Goal: Task Accomplishment & Management: Manage account settings

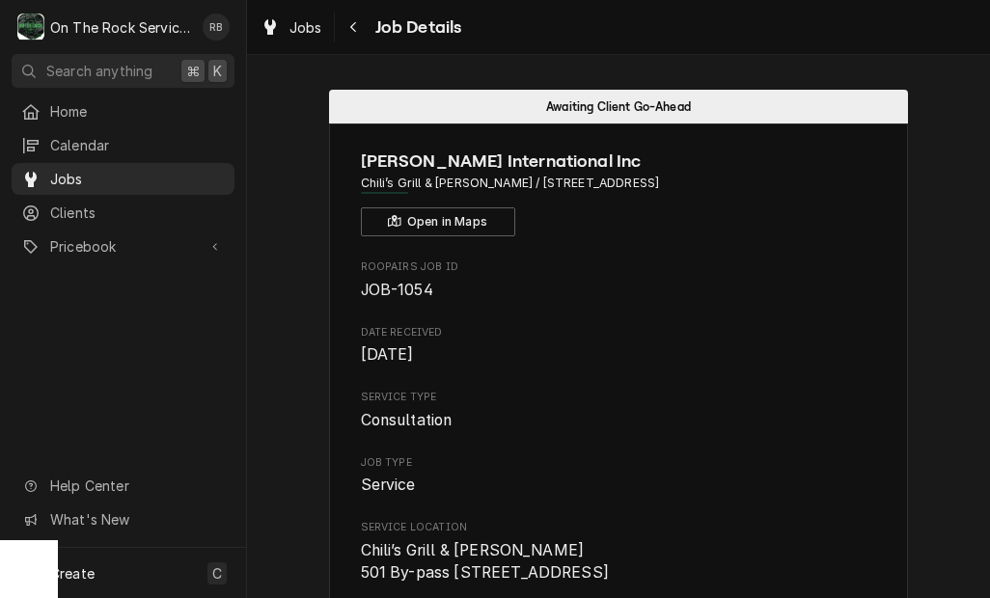
click at [97, 180] on span "Jobs" at bounding box center [137, 179] width 175 height 20
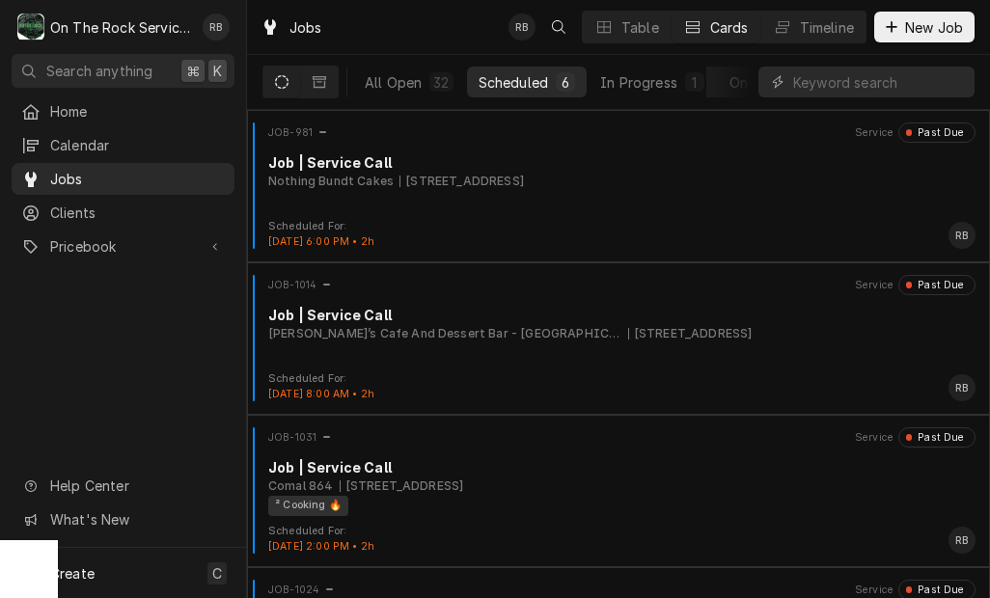
click at [647, 88] on div "In Progress" at bounding box center [638, 82] width 77 height 20
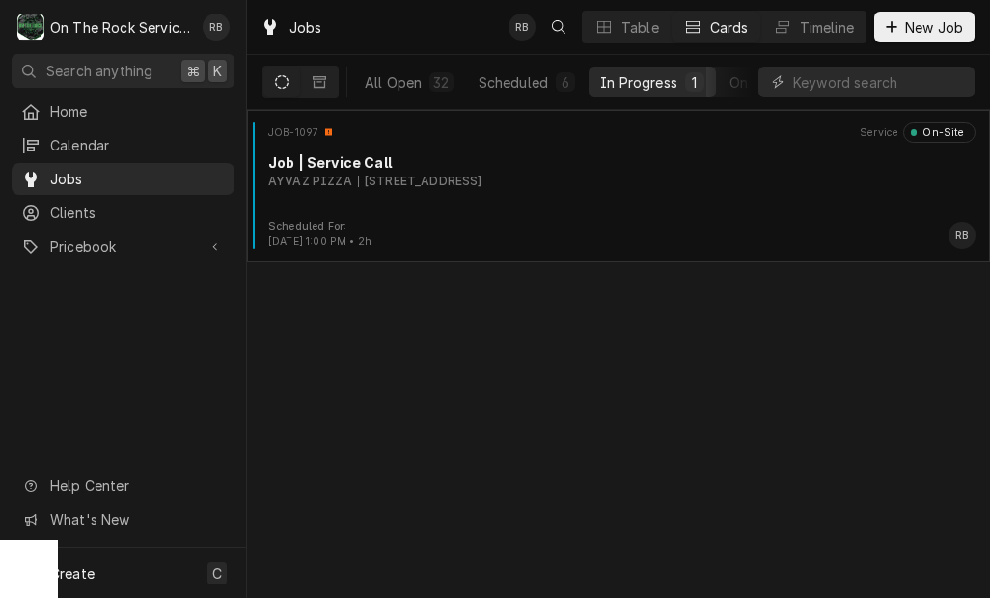
click at [639, 192] on div "JOB-1097 Service On-Site Job | Service Call AYVAZ PIZZA 812 W Greenwood St, Abb…" at bounding box center [619, 171] width 728 height 97
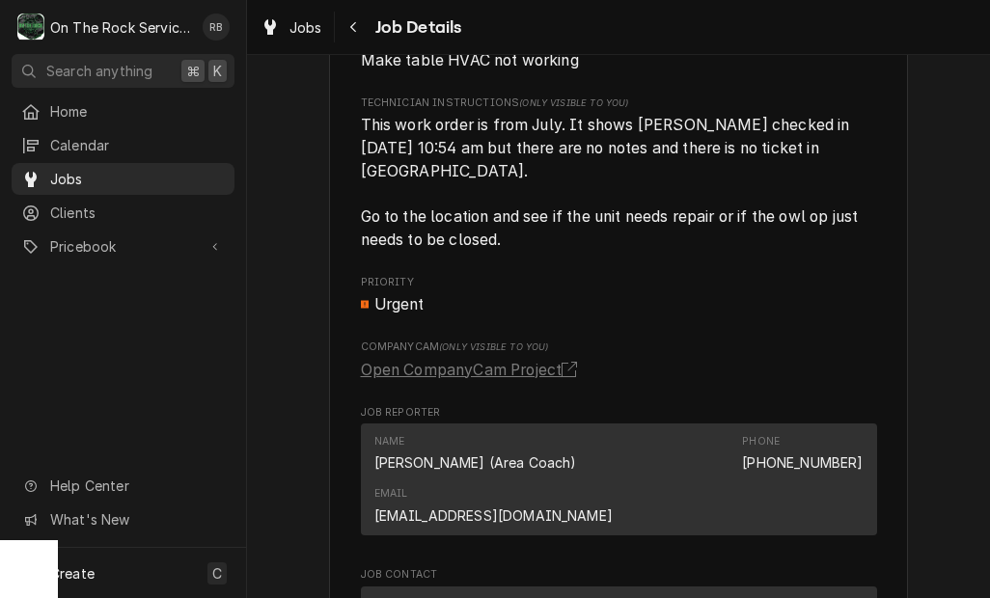
scroll to position [1169, 0]
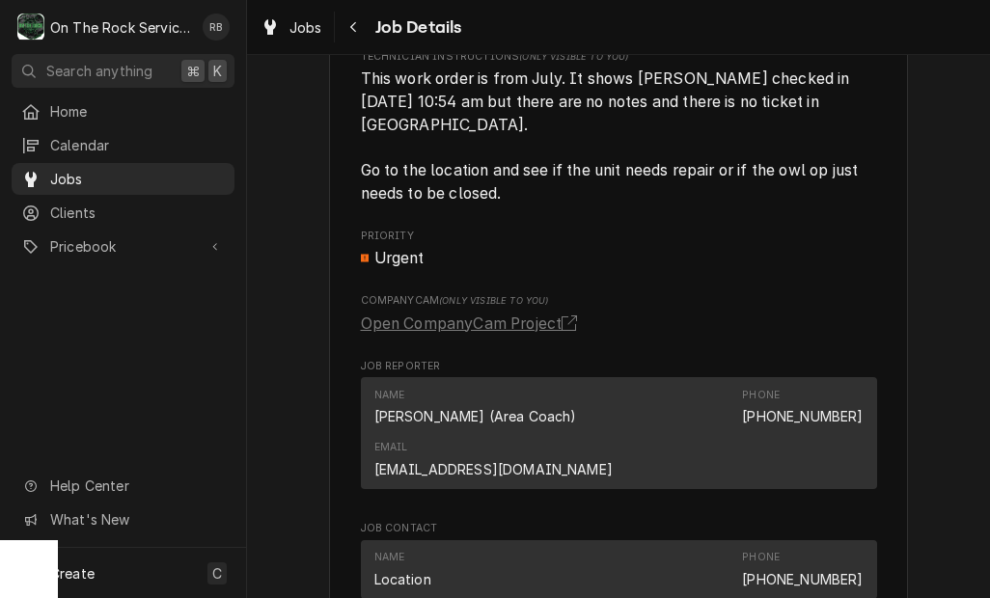
click at [510, 313] on link "Open CompanyCam Project" at bounding box center [473, 324] width 224 height 23
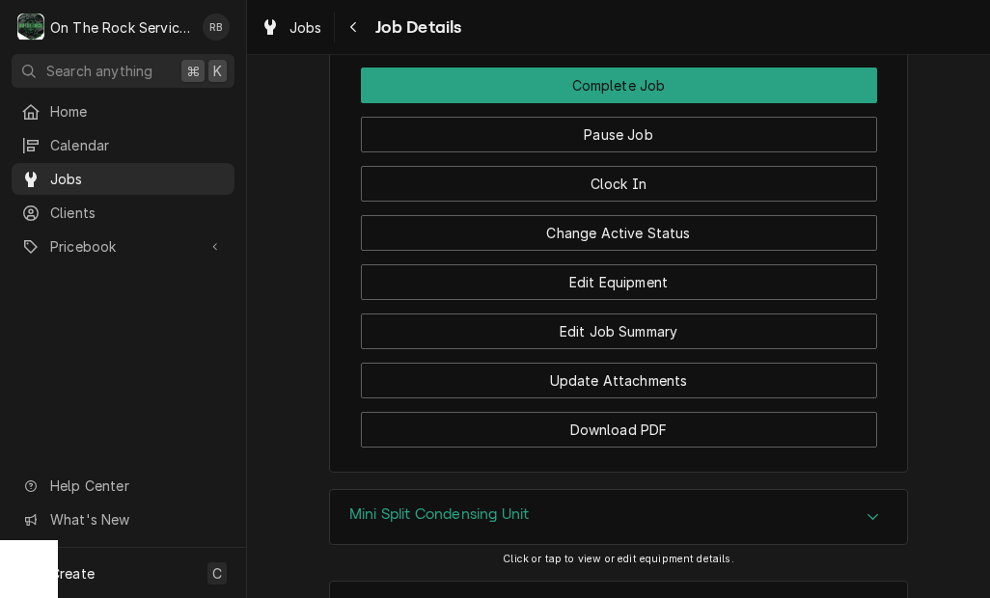
scroll to position [2169, 0]
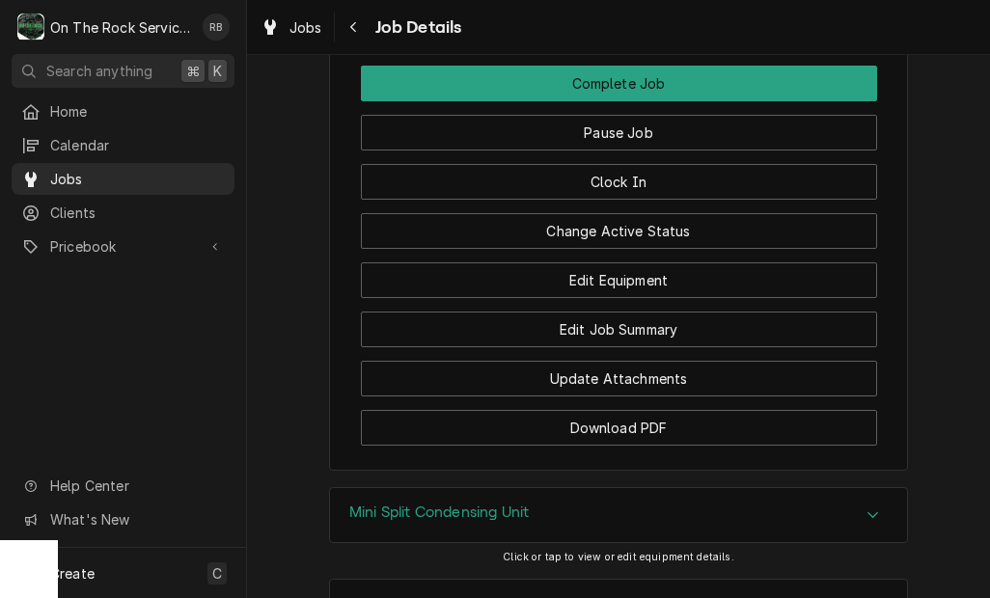
click at [664, 312] on button "Edit Job Summary" at bounding box center [619, 330] width 516 height 36
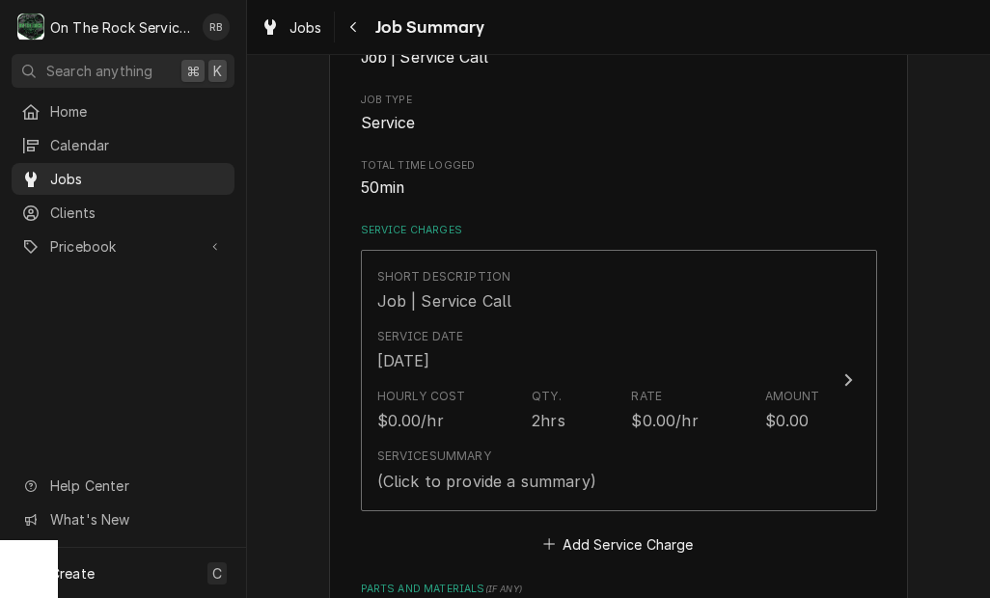
scroll to position [309, 0]
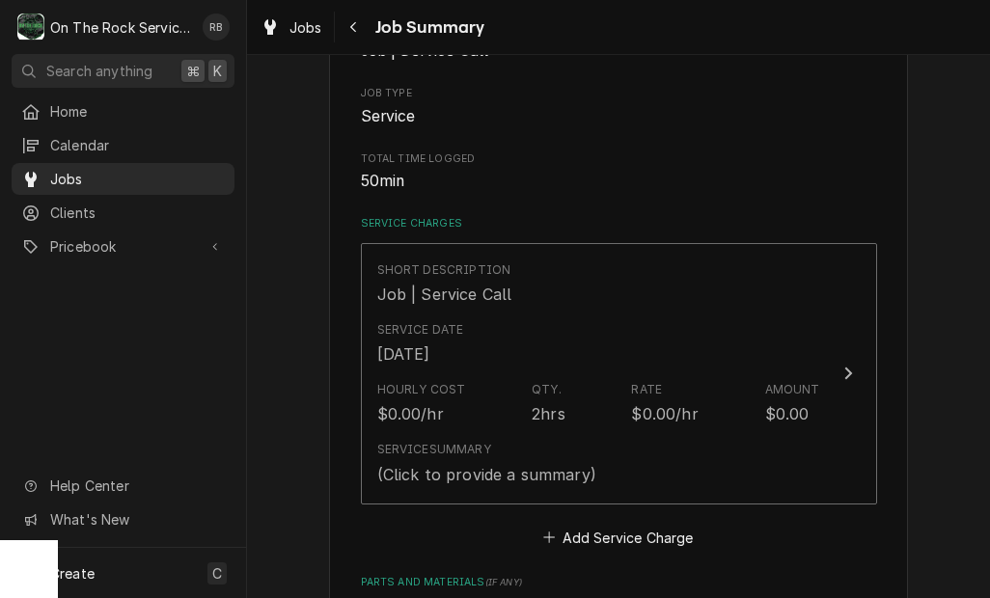
click at [682, 373] on div "Hourly Cost $0.00/hr Qty. 2hrs Rate $0.00/hr Amount $0.00" at bounding box center [598, 403] width 443 height 60
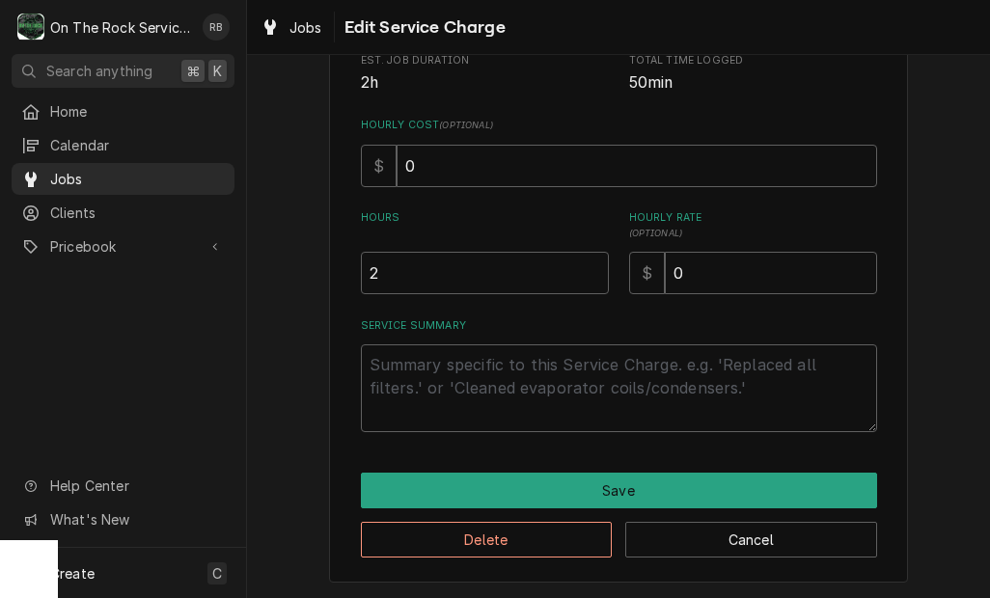
scroll to position [383, 0]
click at [649, 397] on textarea "Service Summary" at bounding box center [619, 389] width 516 height 88
type textarea "x"
type textarea "9"
type textarea "x"
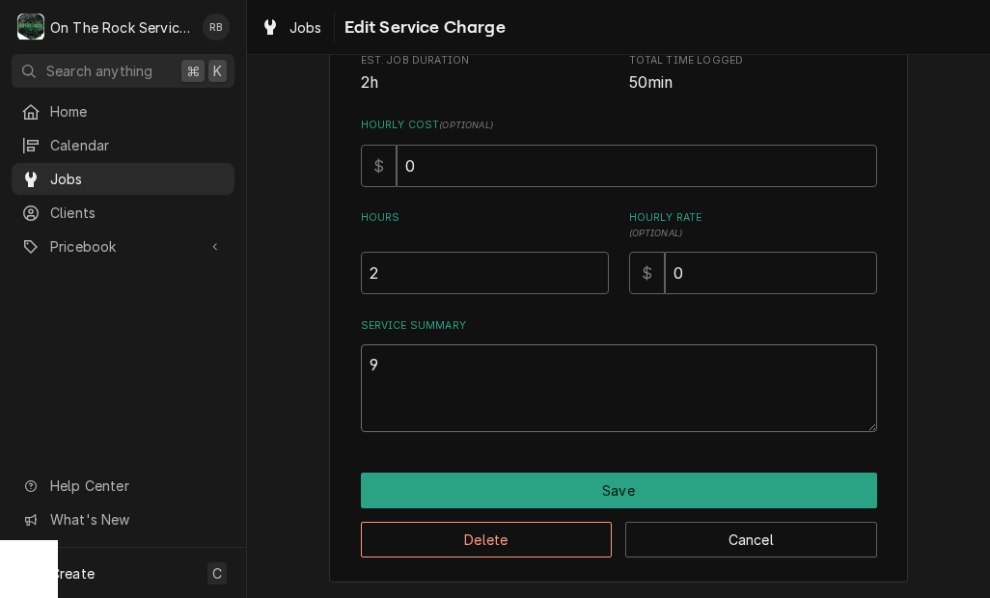
type textarea "9/"
type textarea "x"
type textarea "9/2"
type textarea "x"
type textarea "9/24"
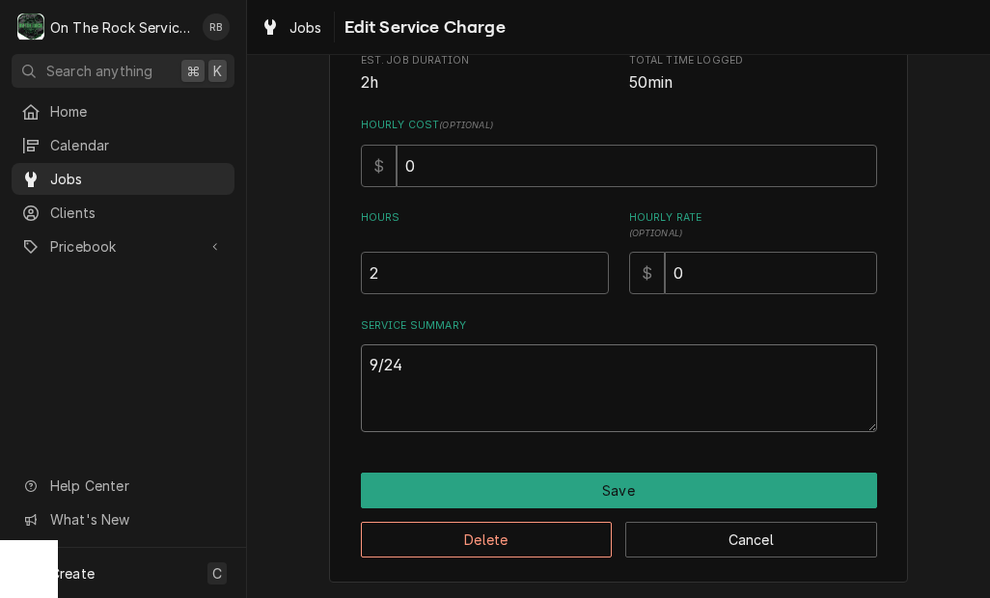
type textarea "x"
type textarea "9/24/"
type textarea "x"
type textarea "9/24/2"
type textarea "x"
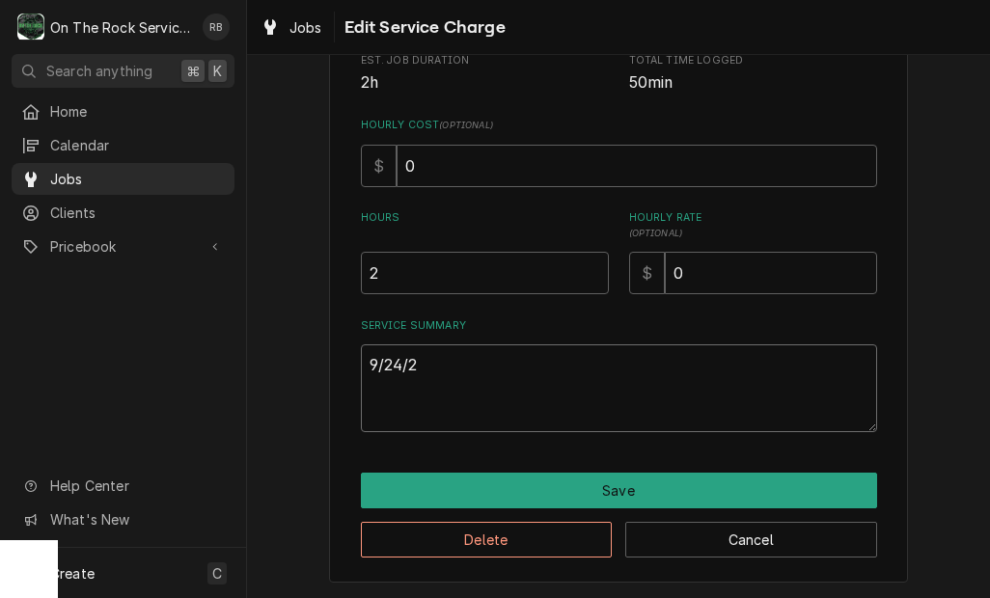
type textarea "9/24/25"
type textarea "x"
type textarea "9/24/25"
type textarea "x"
type textarea "9/24/25"
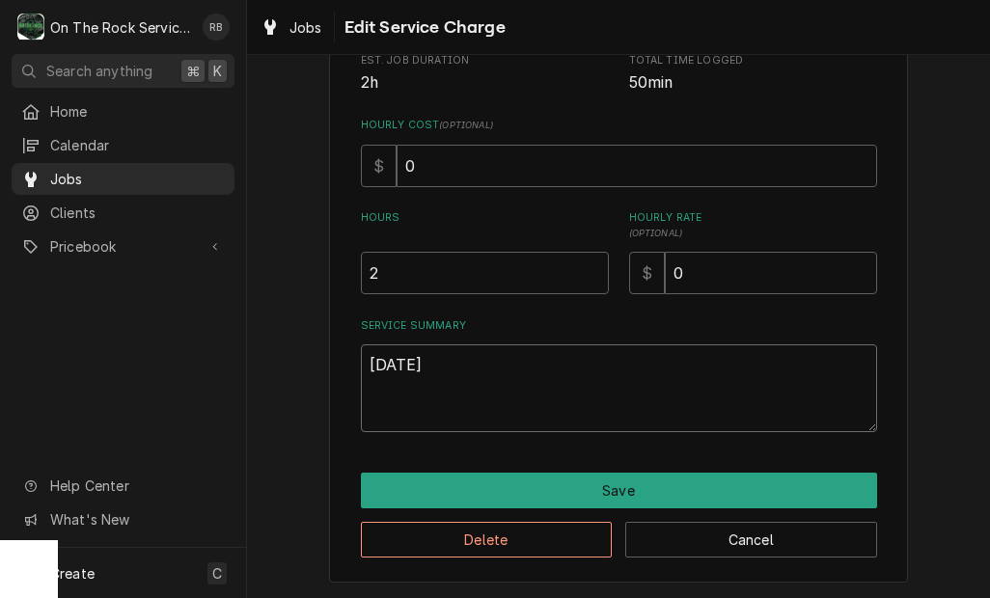
type textarea "x"
type textarea "9/24/25"
type textarea "x"
type textarea "9/24/25"
type textarea "x"
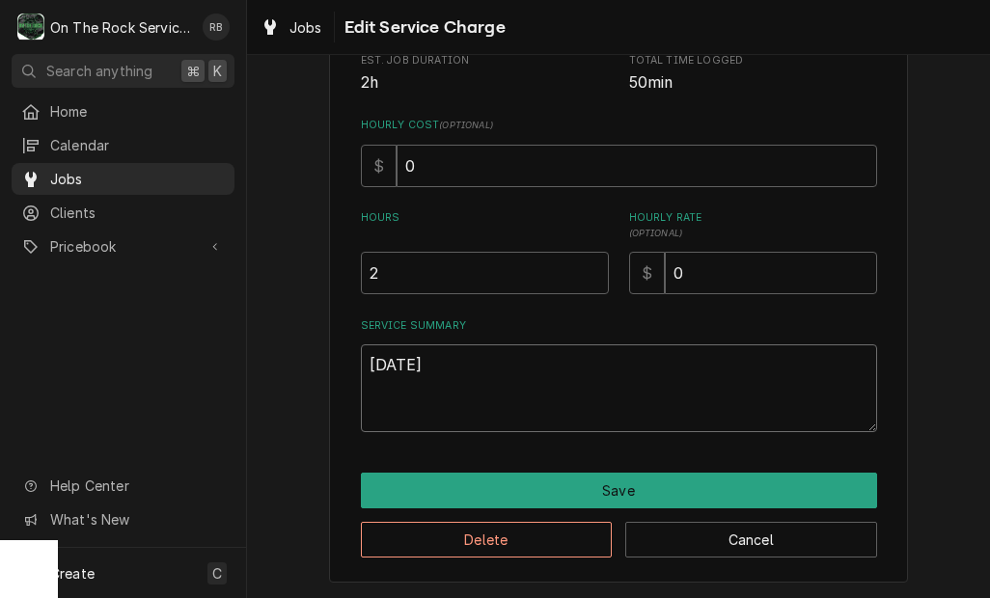
type textarea "9/24/25 R"
type textarea "x"
type textarea "9/24/25 Ra"
type textarea "x"
type textarea "9/24/25 Ray"
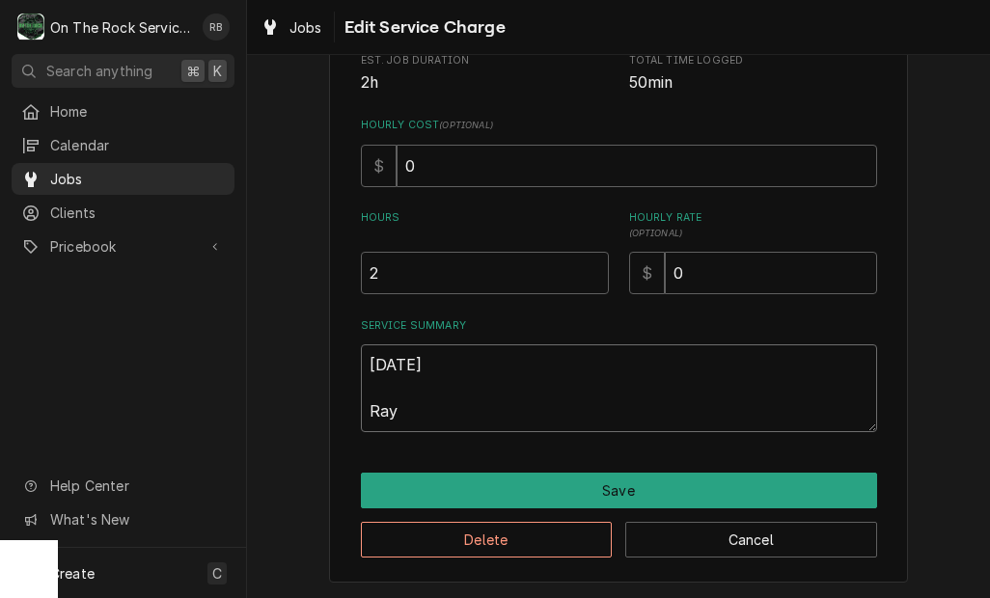
type textarea "x"
type textarea "9/24/25 Ray"
type textarea "x"
type textarea "9/24/25 Ray a"
type textarea "x"
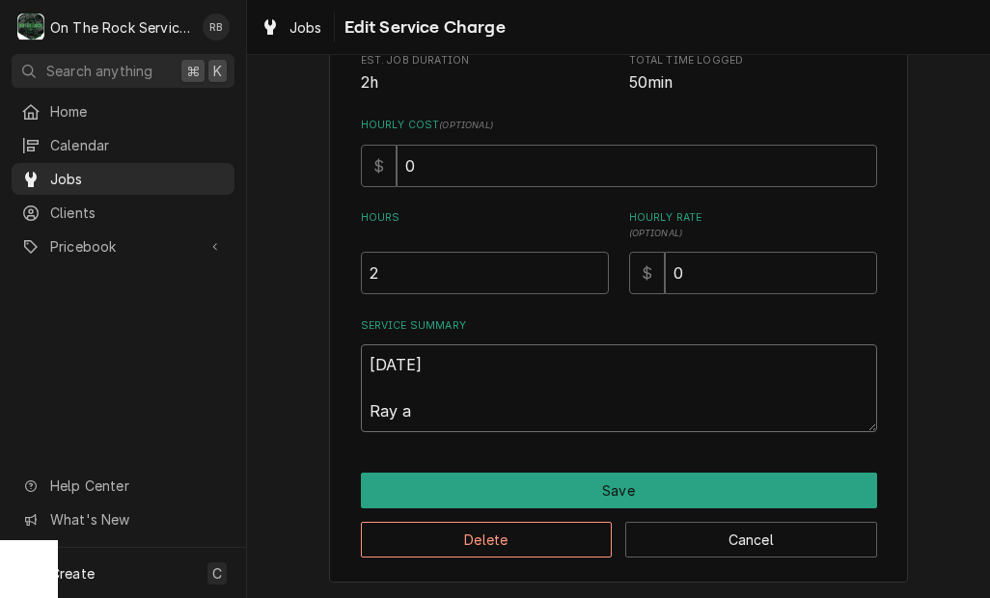
type textarea "9/24/25 Ray an"
type textarea "x"
type textarea "9/24/25 Ray and"
type textarea "x"
type textarea "9/24/25 Ray and"
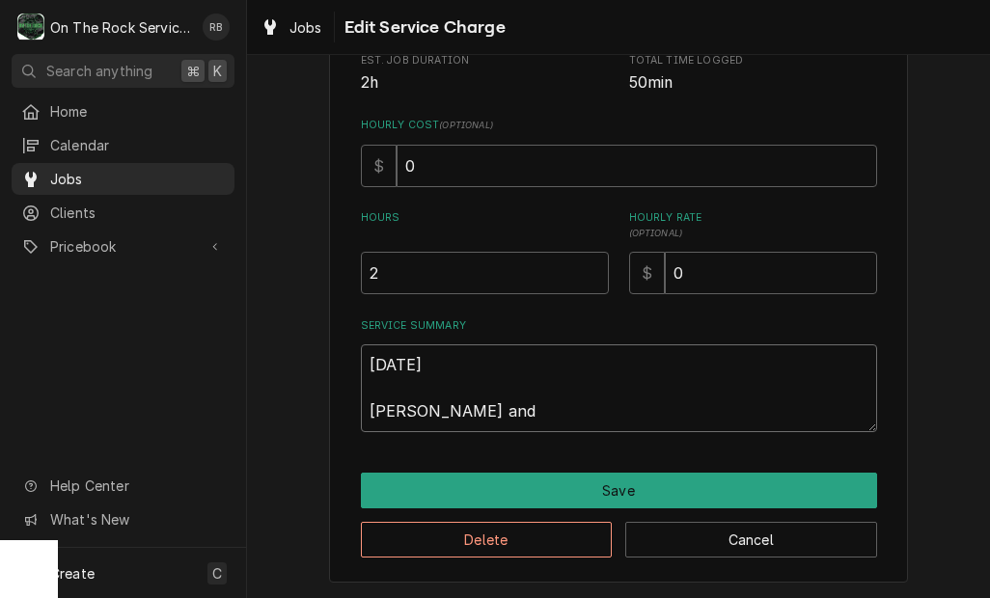
type textarea "x"
type textarea "9/24/25 Ray and i"
type textarea "x"
type textarea "9/24/25 Ray and iz"
type textarea "x"
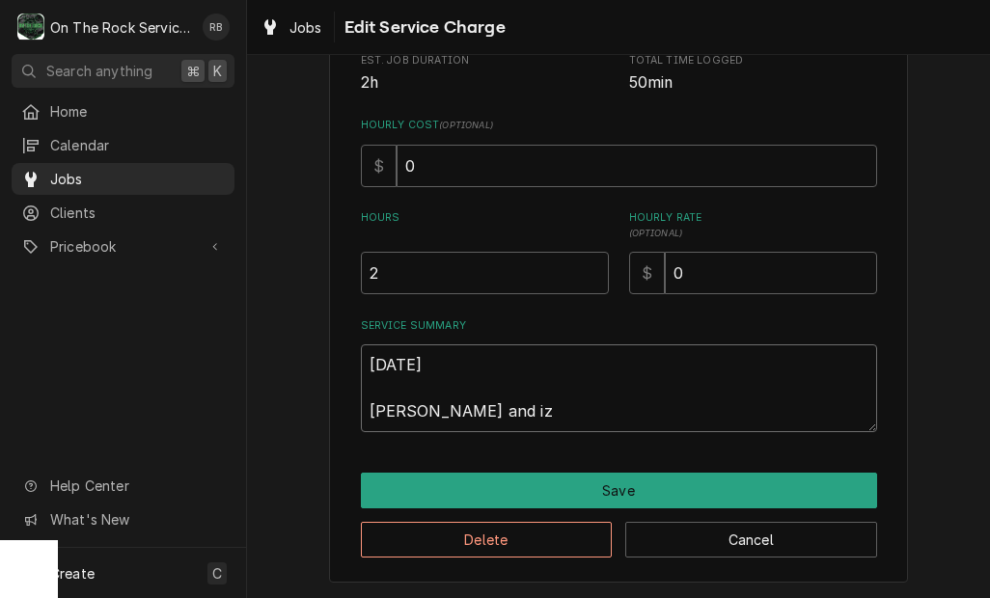
type textarea "9/24/25 Ray and izz"
type textarea "x"
type textarea "9/24/25 Ray and izzy"
type textarea "x"
type textarea "9/24/25 Ray and Izzy"
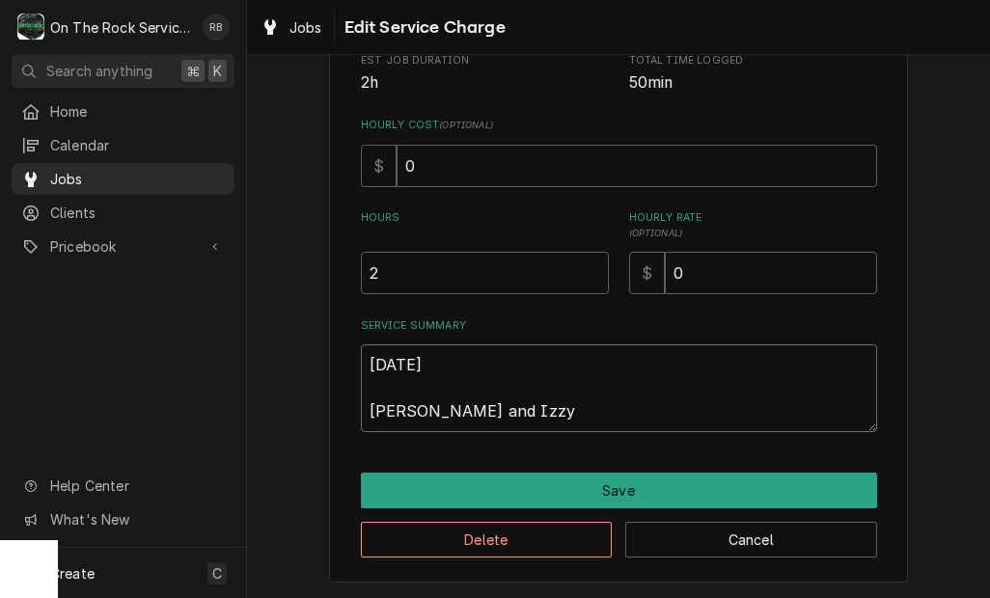
type textarea "x"
type textarea "9/24/25 Ray and Izzy"
type textarea "x"
type textarea "9/24/25 Ray and Izzy p"
type textarea "x"
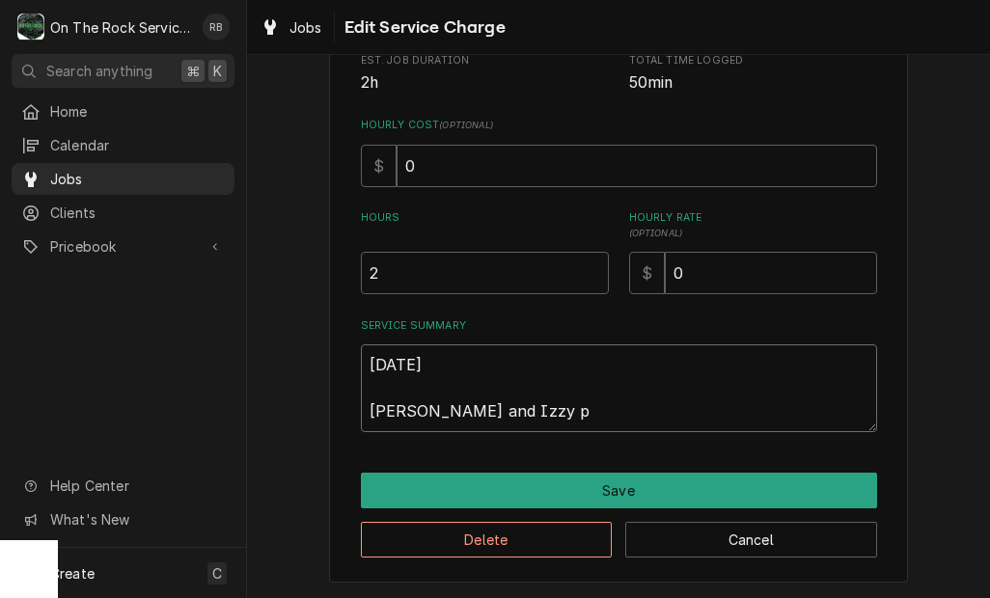
type textarea "9/24/25 Ray and Izzy pr"
type textarea "x"
type textarea "9/24/25 Ray and Izzy pro"
type textarea "x"
type textarea "9/24/25 Ray and Izzy prov"
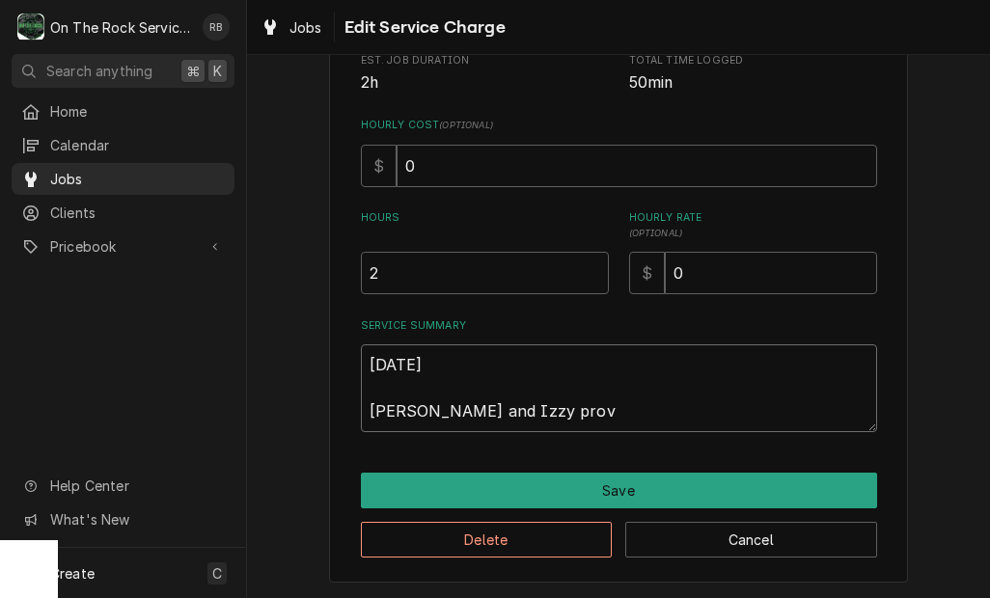
type textarea "x"
type textarea "9/24/25 Ray and Izzy provi"
type textarea "x"
type textarea "9/24/25 Ray and Izzy provie"
type textarea "x"
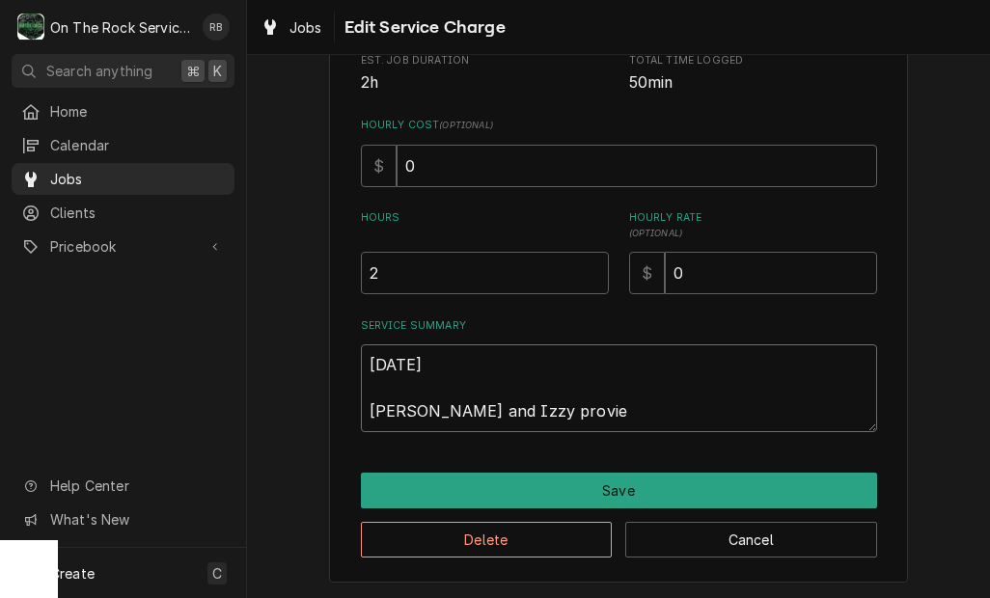
type textarea "9/24/25 Ray and Izzy provied"
type textarea "x"
type textarea "9/24/25 Ray and Izzy provided"
type textarea "x"
type textarea "9/24/25 Ray and Izzy provided"
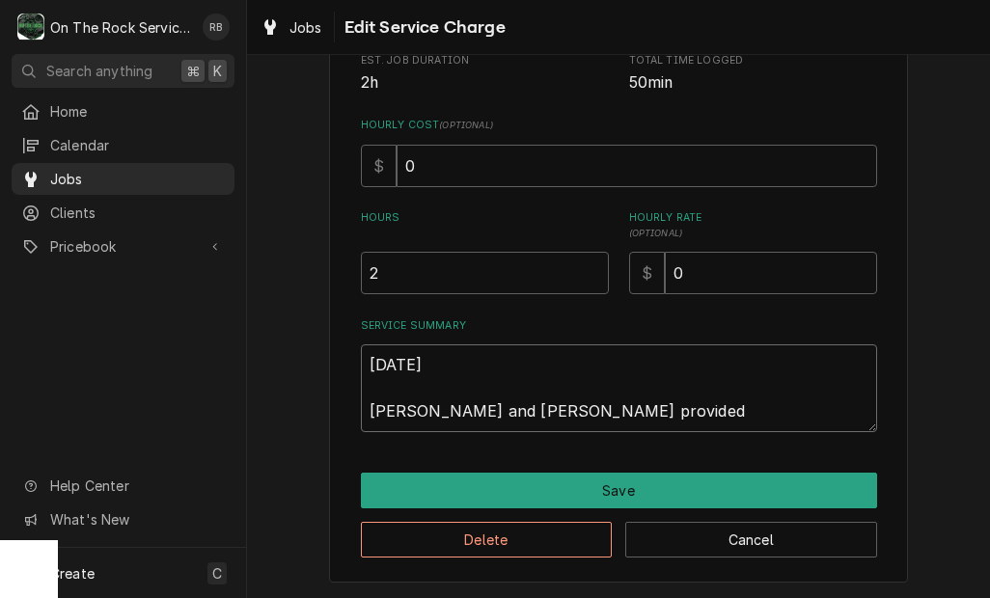
type textarea "x"
type textarea "9/24/25 Ray and Izzy provided s"
type textarea "x"
type textarea "9/24/25 Ray and Izzy provided se"
type textarea "x"
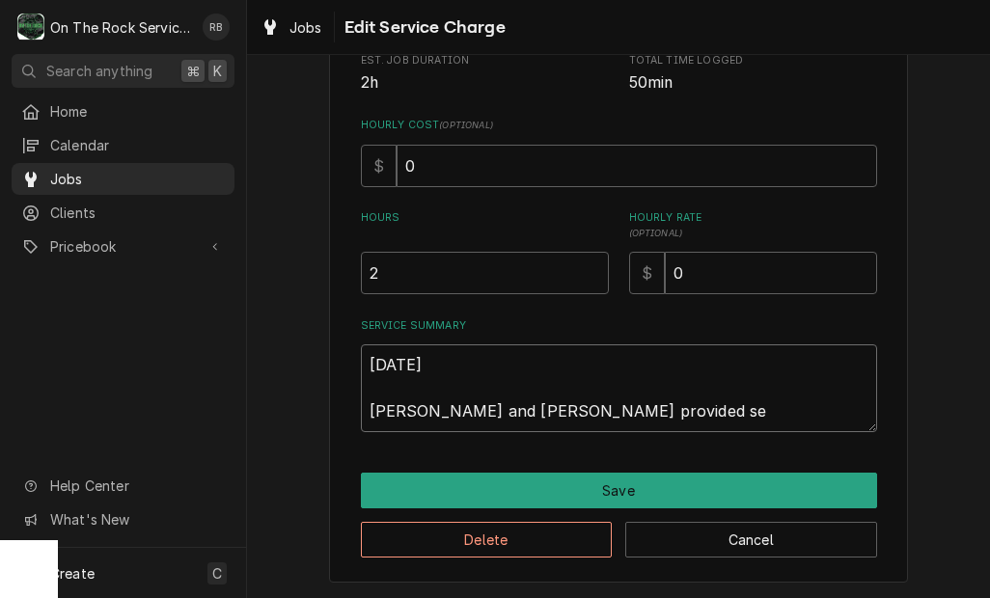
type textarea "9/24/25 Ray and Izzy provided ser"
type textarea "x"
type textarea "9/24/25 Ray and Izzy provided serv"
type textarea "x"
type textarea "9/24/25 Ray and Izzy provided servi"
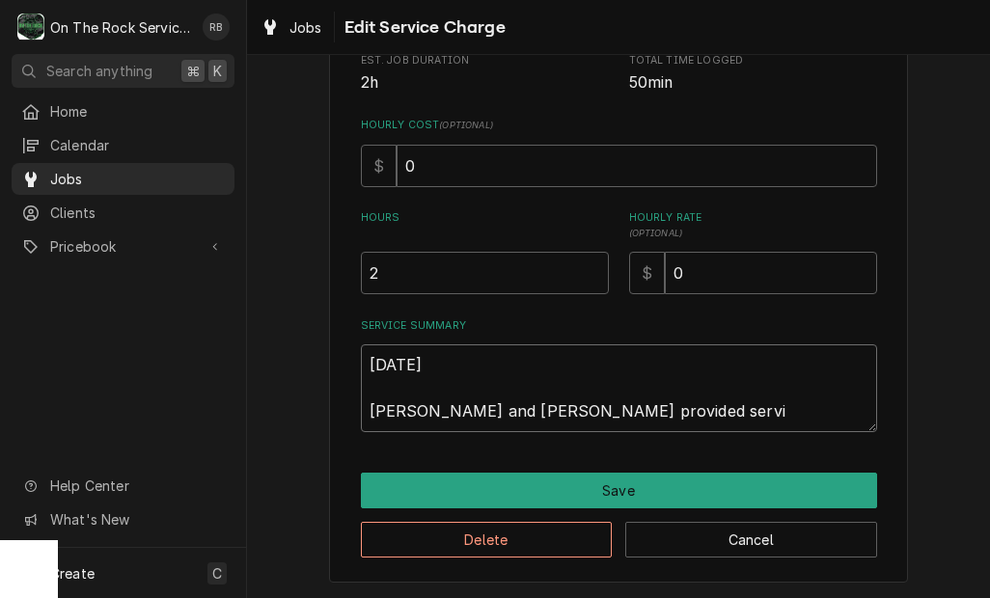
type textarea "x"
type textarea "9/24/25 Ray and Izzy provided servic"
type textarea "x"
type textarea "9/24/25 Ray and Izzy provided service"
type textarea "x"
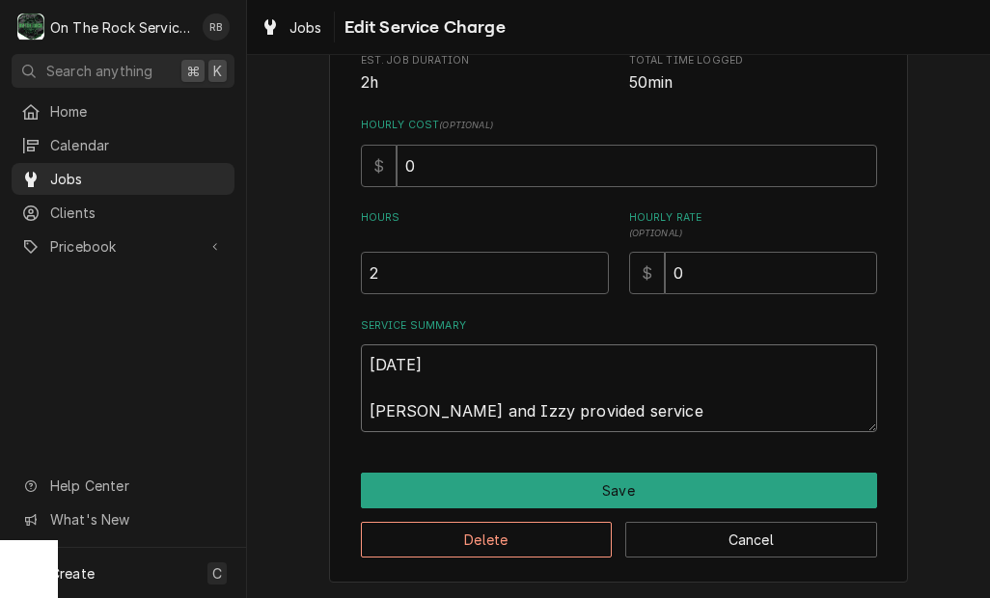
type textarea "9/24/25 Ray and Izzy provided service"
type textarea "x"
type textarea "9/24/25 Ray and Izzy provided service a"
type textarea "x"
type textarea "9/24/25 Ray and Izzy provided service an"
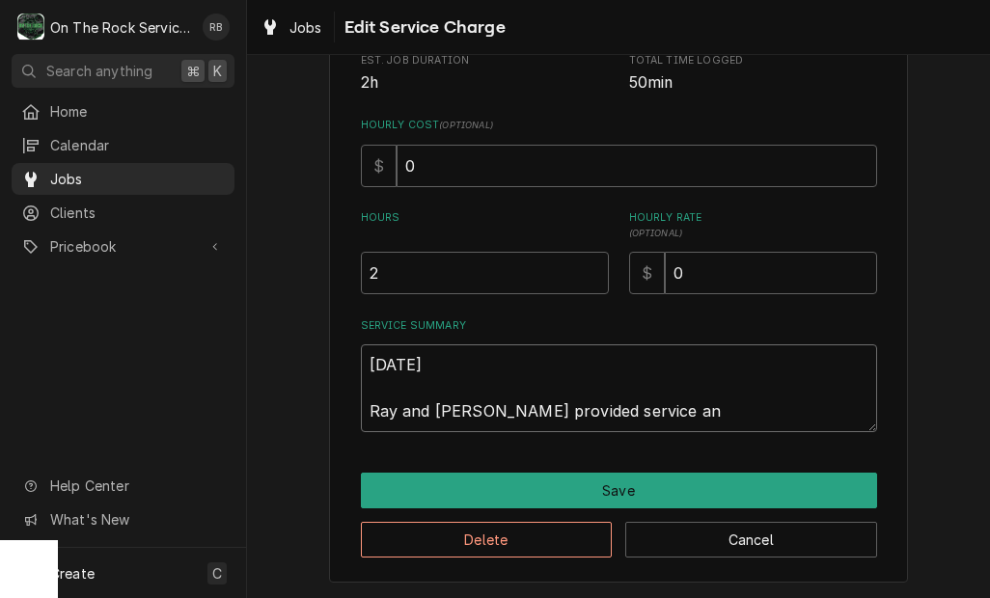
type textarea "x"
type textarea "9/24/25 Ray and Izzy provided service and"
type textarea "x"
type textarea "9/24/25 Ray and Izzy provided service and"
type textarea "x"
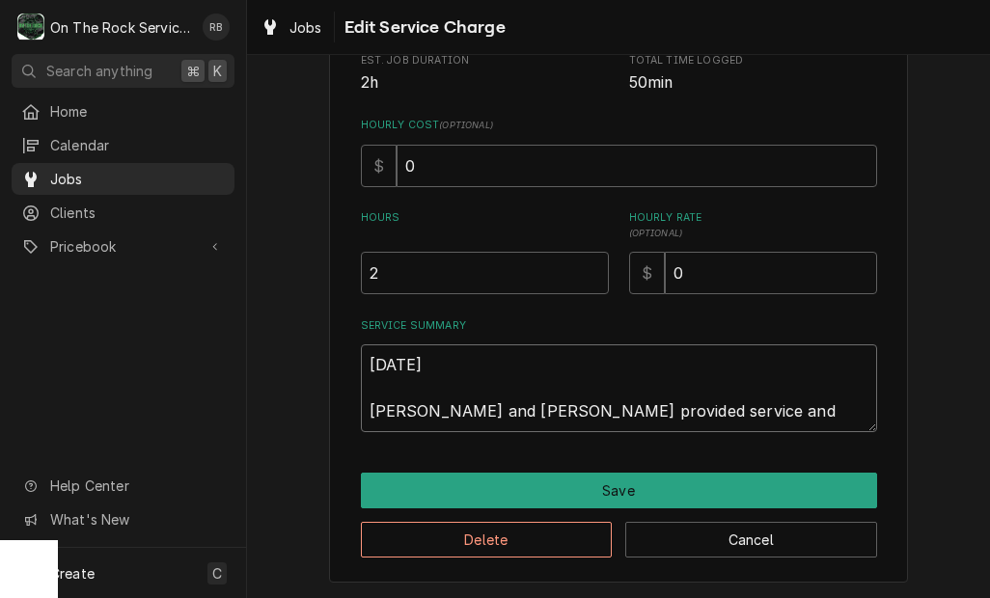
type textarea "9/24/25 Ray and Izzy provided service and l"
type textarea "x"
type textarea "9/24/25 Ray and Izzy provided service and la"
type textarea "x"
type textarea "9/24/25 Ray and Izzy provided service and lab"
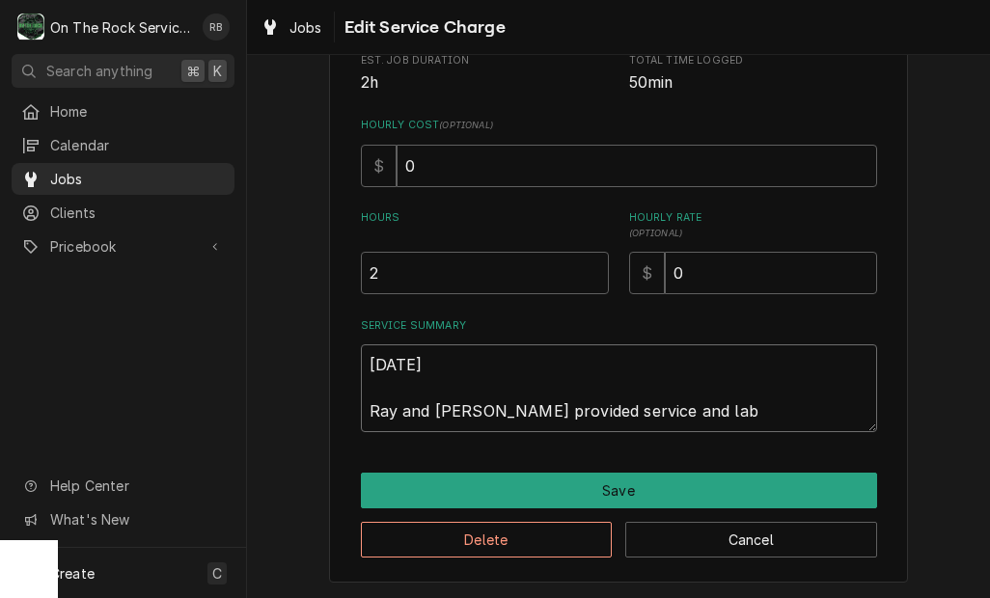
type textarea "x"
type textarea "9/24/25 Ray and Izzy provided service and labo"
type textarea "x"
type textarea "9/24/25 Ray and Izzy provided service and labor"
type textarea "x"
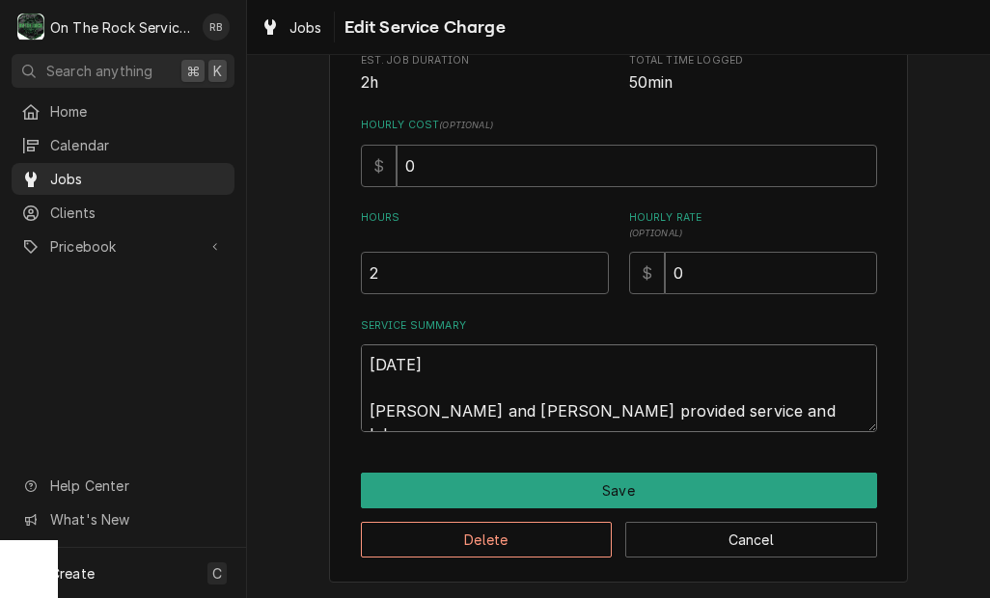
type textarea "9/24/25 Ray and Izzy provided service and labor"
type textarea "x"
type textarea "9/24/25 Ray and Izzy provided service and labor t"
type textarea "x"
type textarea "9/24/25 Ray and Izzy provided service and labor to"
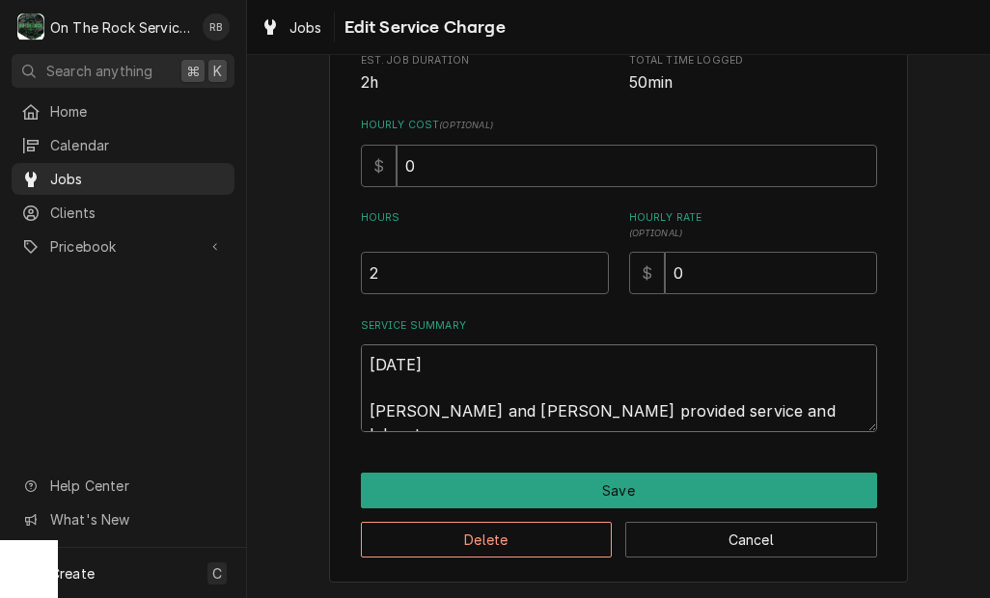
type textarea "x"
type textarea "9/24/25 Ray and Izzy provided service and labor to"
type textarea "x"
type textarea "9/24/25 Ray and Izzy provided service and labor to d"
type textarea "x"
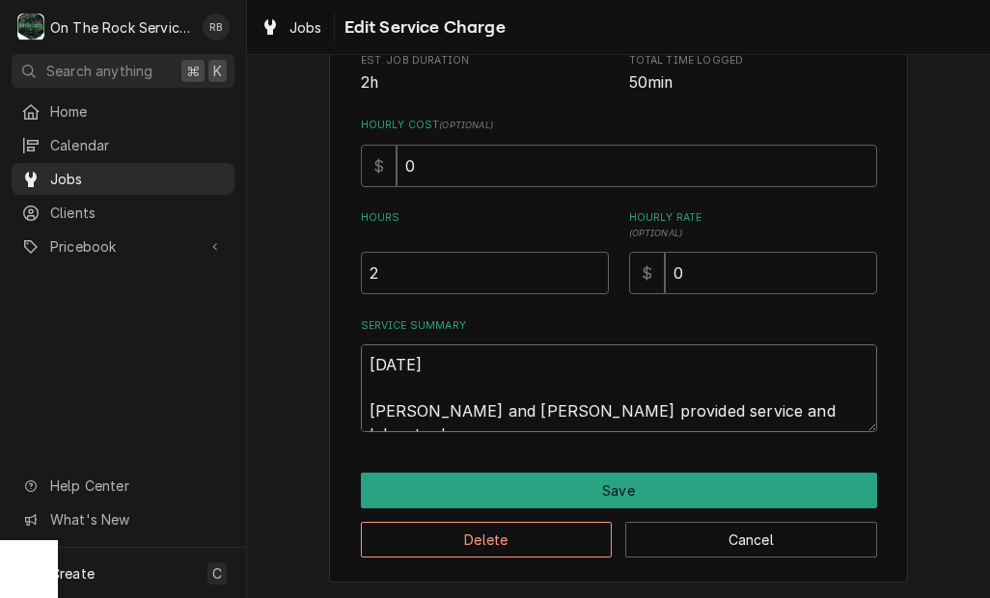
type textarea "9/24/25 Ray and Izzy provided service and labor to di"
type textarea "x"
type textarea "9/24/25 Ray and Izzy provided service and labor to dig"
type textarea "x"
type textarea "9/24/25 Ray and Izzy provided service and labor to dign"
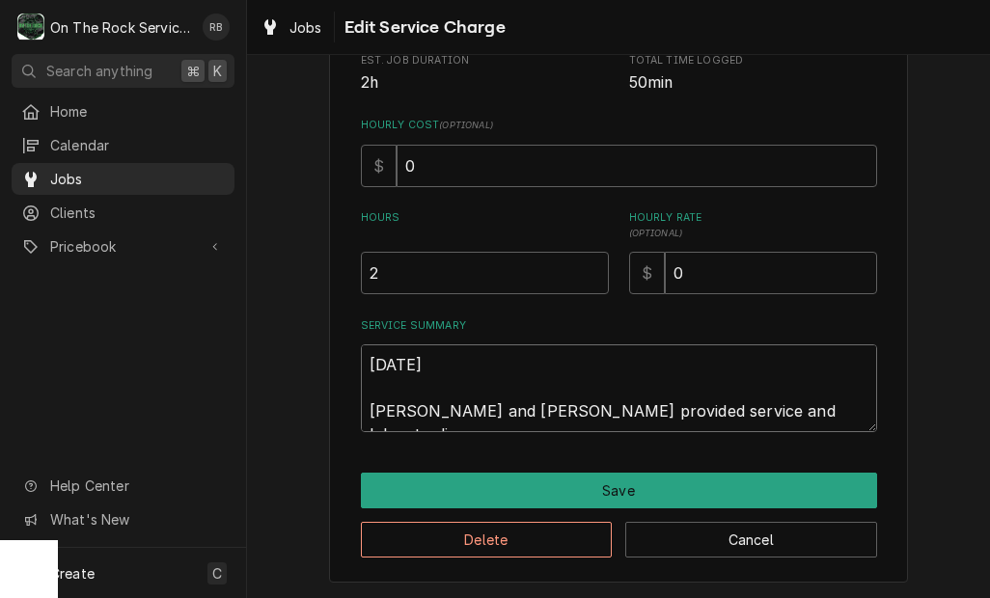
type textarea "x"
type textarea "9/24/25 Ray and Izzy provided service and labor to digno"
type textarea "x"
type textarea "9/24/25 Ray and Izzy provided service and labor to dignos"
type textarea "x"
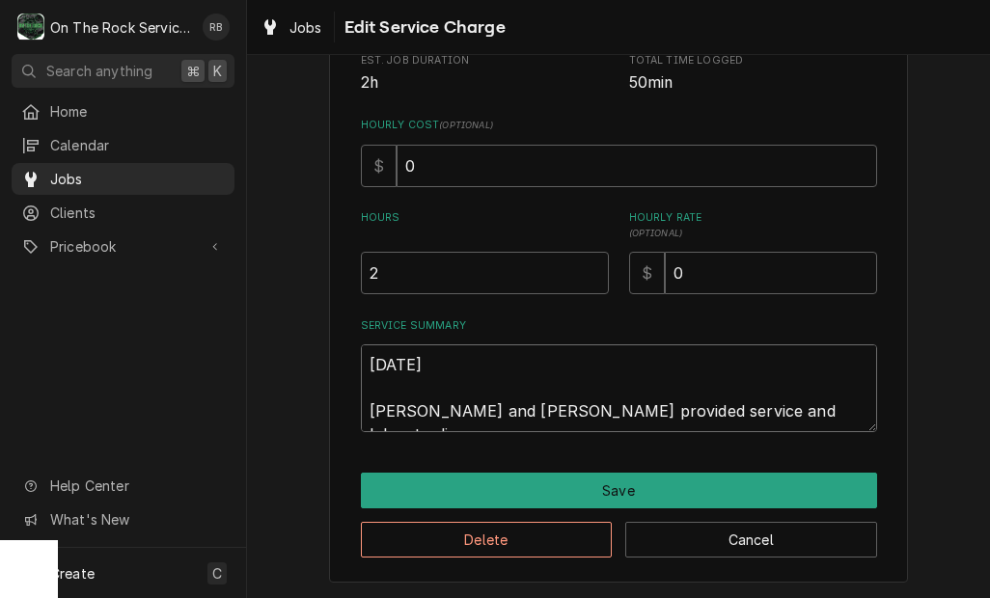
type textarea "9/24/25 Ray and Izzy provided service and labor to dignose"
type textarea "x"
type textarea "9/24/25 Ray and Izzy provided service and labor to diagnose"
type textarea "x"
type textarea "9/24/25 Ray and Izzy provided service and labor to diagnose"
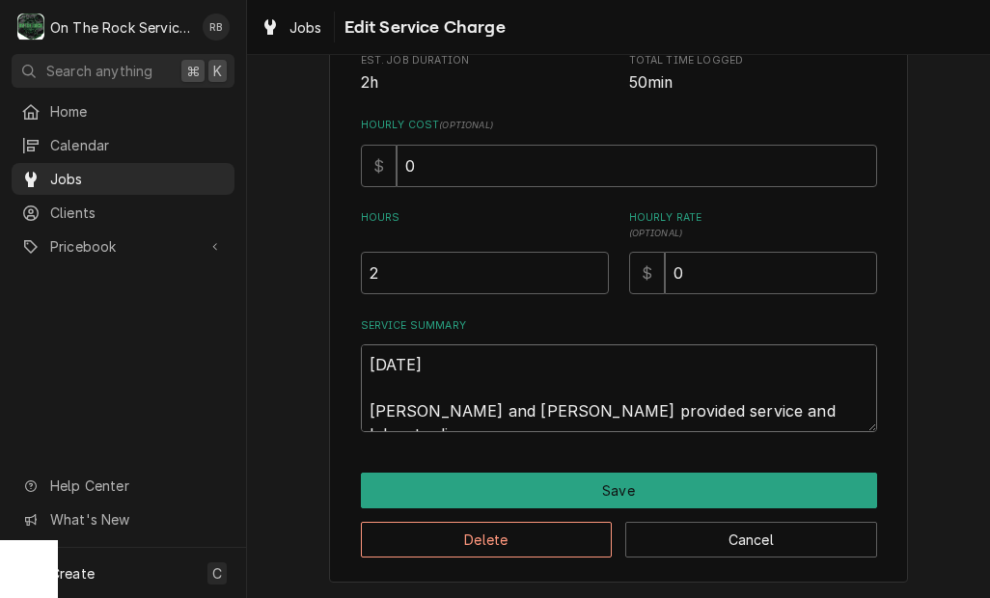
type textarea "x"
type textarea "9/24/25 Ray and Izzy provided service and labor to diagnose"
type textarea "x"
type textarea "9/24/25 Ray and Izzy provided service and labor to diagnose"
type textarea "x"
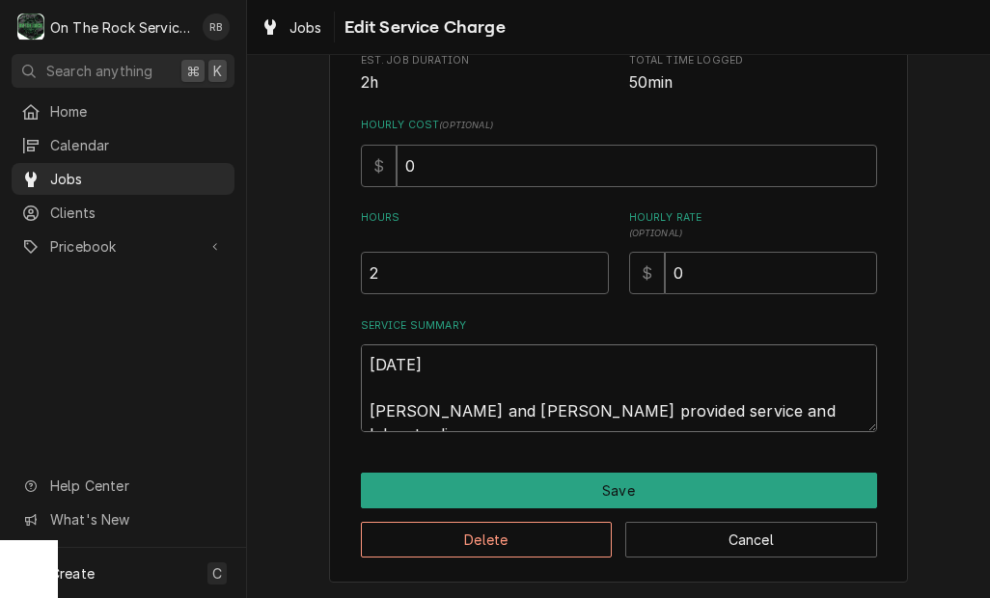
type textarea "9/24/25 Ray and Izzy provided service and labor to diagnose m"
type textarea "x"
type textarea "9/24/25 Ray and Izzy provided service and labor to diagnose mi"
type textarea "x"
type textarea "9/24/25 Ray and Izzy provided service and labor to diagnose min"
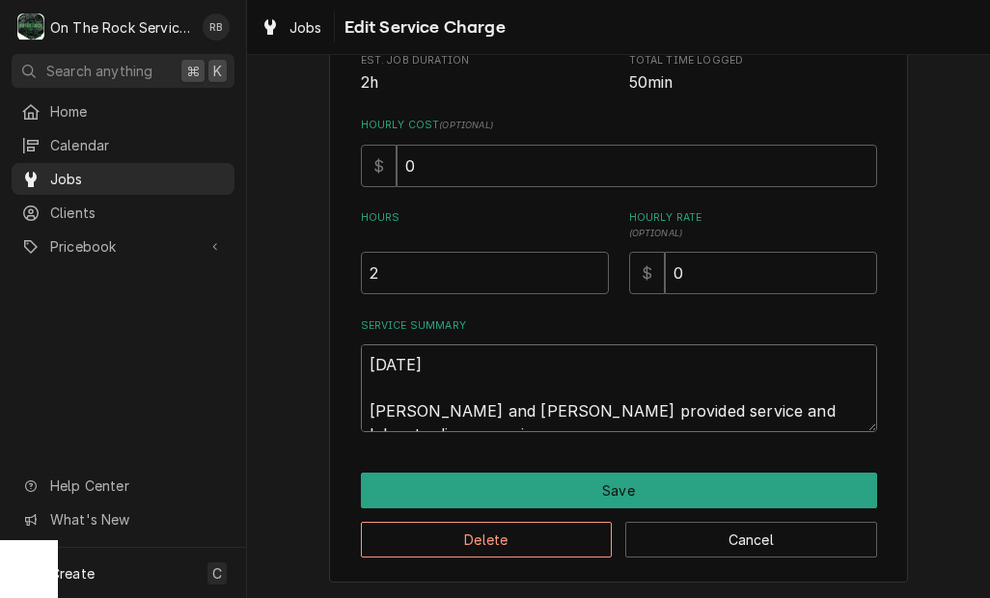
type textarea "x"
type textarea "9/24/25 Ray and Izzy provided service and labor to diagnose mini"
type textarea "x"
type textarea "9/24/25 Ray and Izzy provided service and labor to diagnose mini"
type textarea "x"
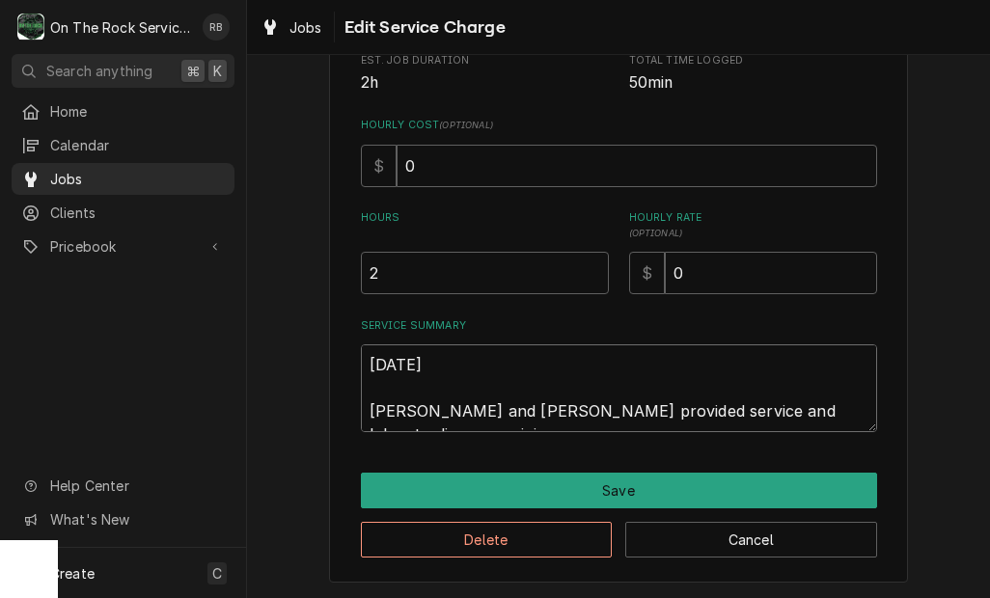
type textarea "9/24/25 Ray and Izzy provided service and labor to diagnose mini s"
type textarea "x"
type textarea "9/24/25 Ray and Izzy provided service and labor to diagnose mini sp"
type textarea "x"
type textarea "9/24/25 Ray and Izzy provided service and labor to diagnose mini spl"
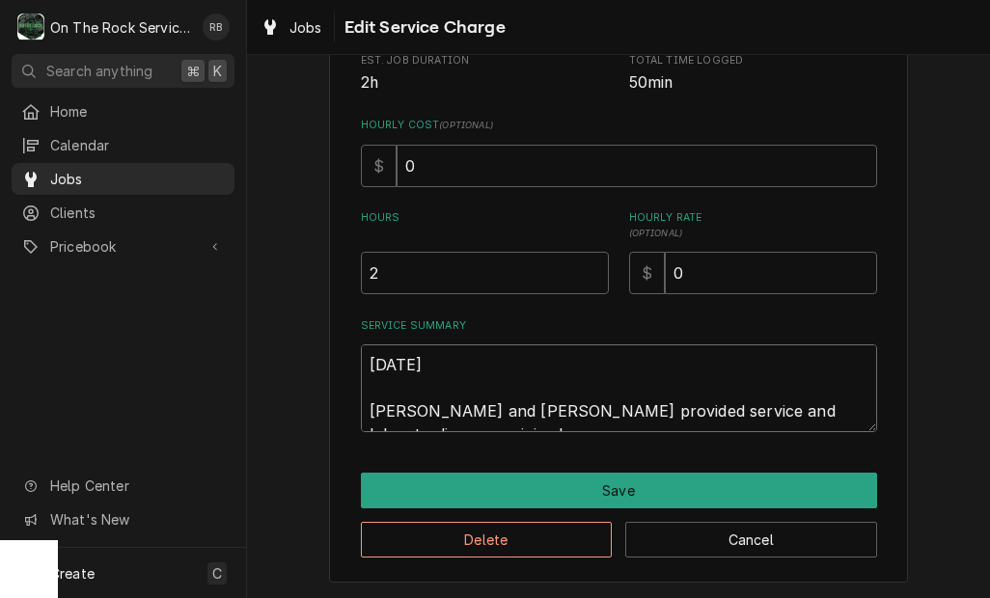
type textarea "x"
type textarea "9/24/25 Ray and Izzy provided service and labor to diagnose mini spli"
type textarea "x"
type textarea "9/24/25 Ray and Izzy provided service and labor to diagnose mini split"
type textarea "x"
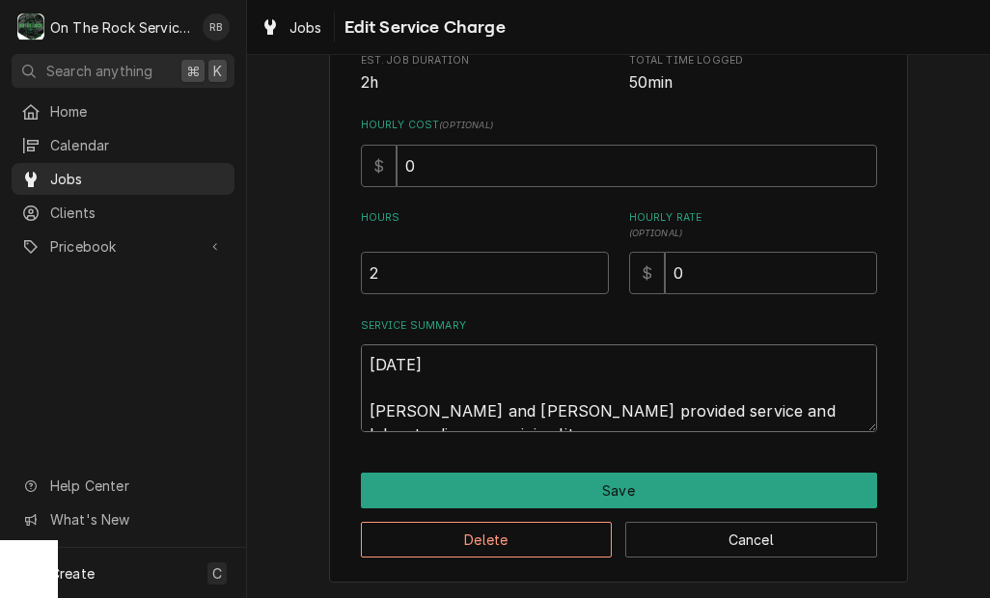
type textarea "9/24/25 Ray and Izzy provided service and labor to diagnose mini split"
type textarea "x"
type textarea "9/24/25 Ray and Izzy provided service and labor to diagnose mini split u"
type textarea "x"
type textarea "9/24/25 Ray and Izzy provided service and labor to diagnose mini split un"
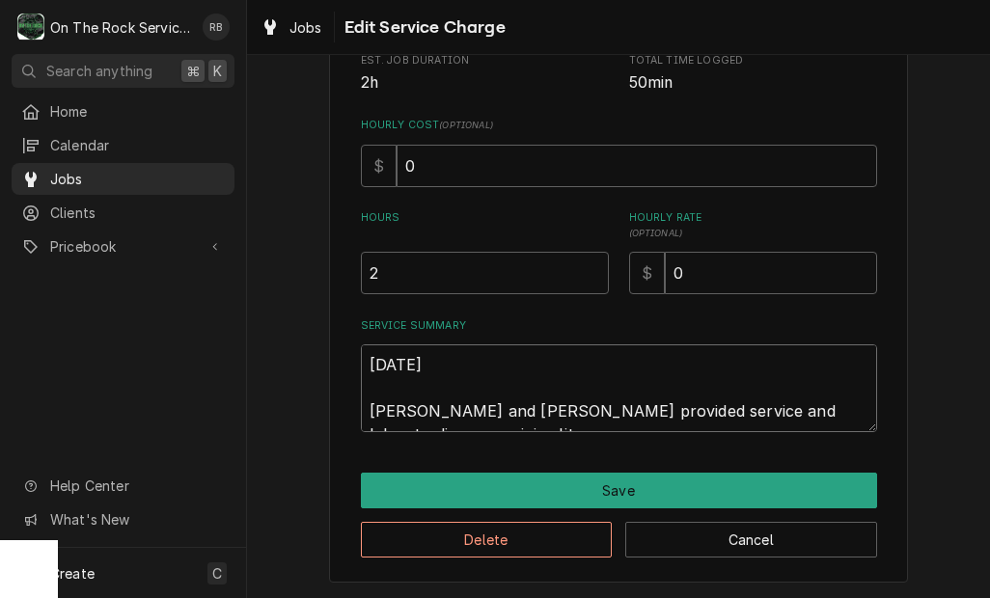
type textarea "x"
type textarea "9/24/25 Ray and Izzy provided service and labor to diagnose mini split uni"
type textarea "x"
type textarea "9/24/25 Ray and Izzy provided service and labor to diagnose mini split unit"
type textarea "x"
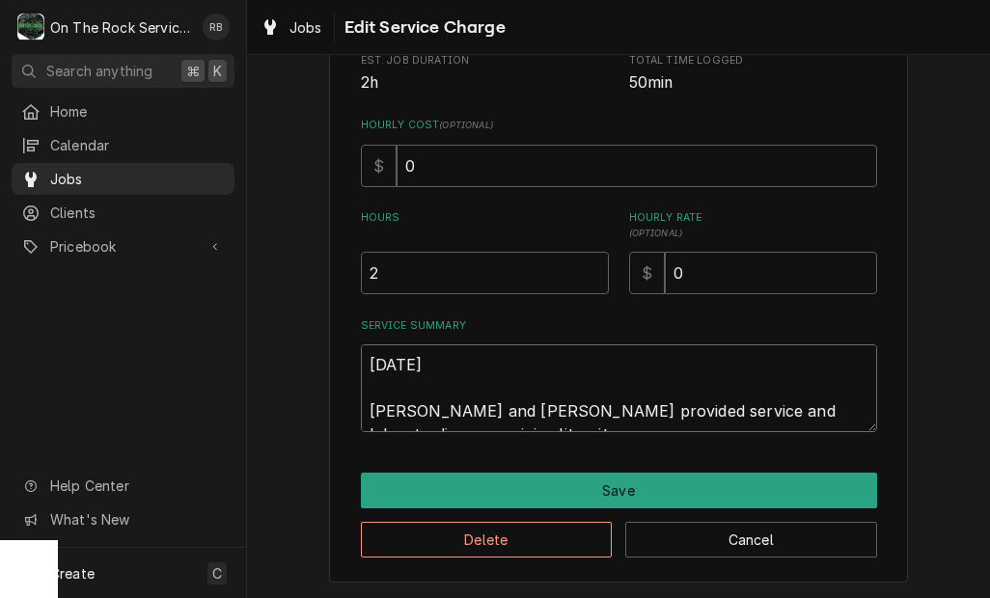
type textarea "9/24/25 Ray and Izzy provided service and labor to diagnose mini split unit"
type textarea "x"
type textarea "9/24/25 Ray and Izzy provided service and labor to diagnose mini split unit"
type textarea "x"
type textarea "9/24/25 Ray and Izzy provided service and labor to diagnose mini split unit."
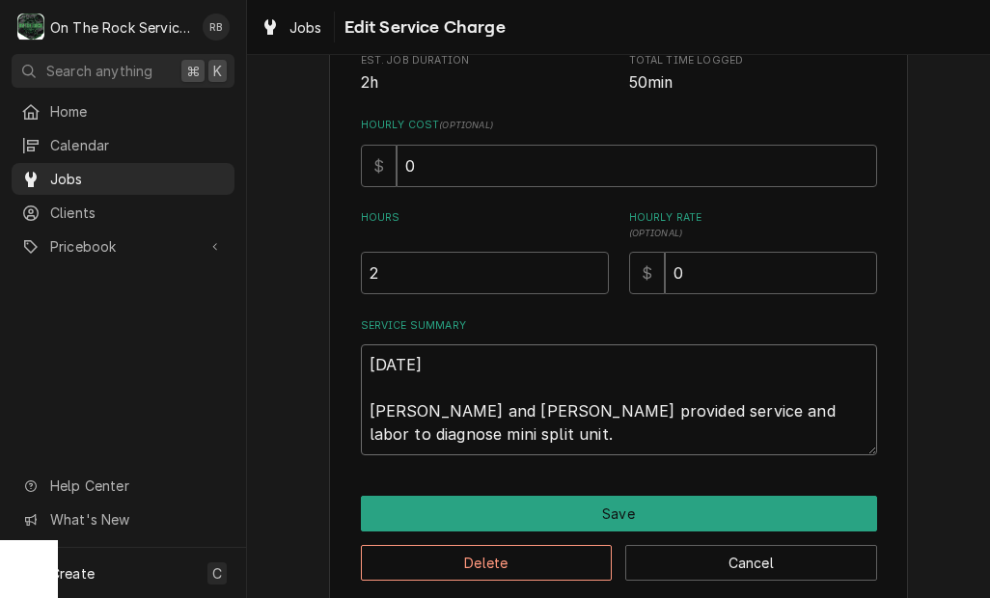
type textarea "x"
type textarea "9/24/25 Ray and Izzy provided service and labor to diagnose mini split unit."
type textarea "x"
type textarea "9/24/25 Ray and Izzy provided service and labor to diagnose mini split unit. T"
type textarea "x"
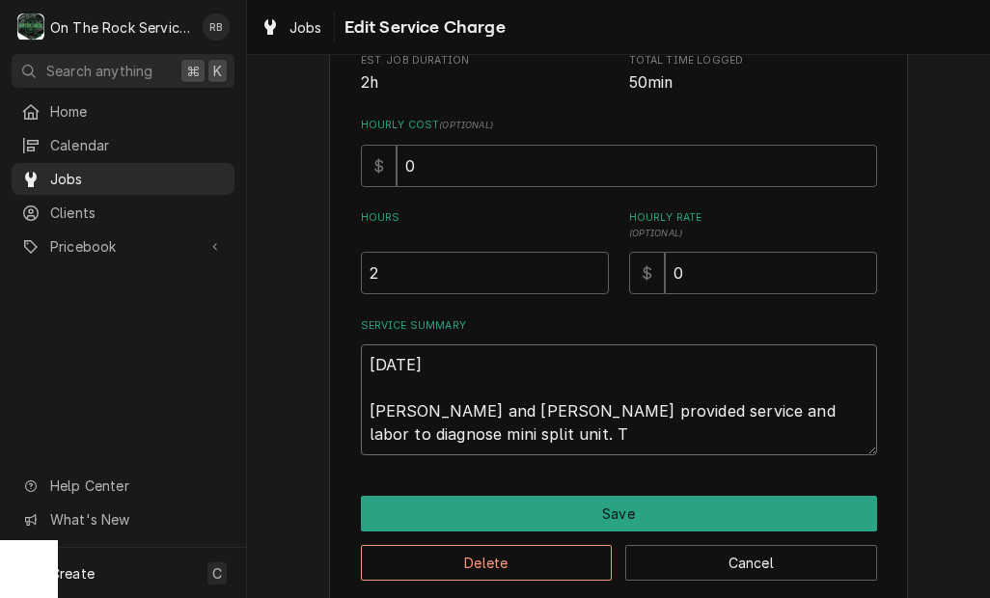
type textarea "9/24/25 Ray and Izzy provided service and labor to diagnose mini split unit. Te"
type textarea "x"
type textarea "9/24/25 Ray and Izzy provided service and labor to diagnose mini split unit. Tec"
type textarea "x"
type textarea "9/24/25 Ray and Izzy provided service and labor to diagnose mini split unit. Te…"
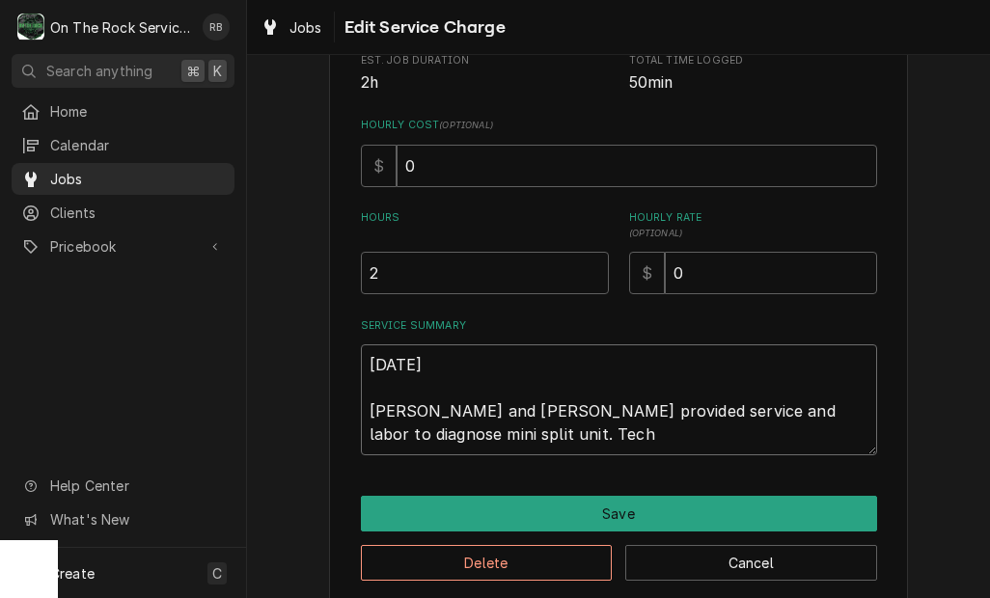
type textarea "x"
type textarea "9/24/25 Ray and Izzy provided service and labor to diagnose mini split unit. Te…"
type textarea "x"
type textarea "9/24/25 Ray and Izzy provided service and labor to diagnose mini split unit. Te…"
type textarea "x"
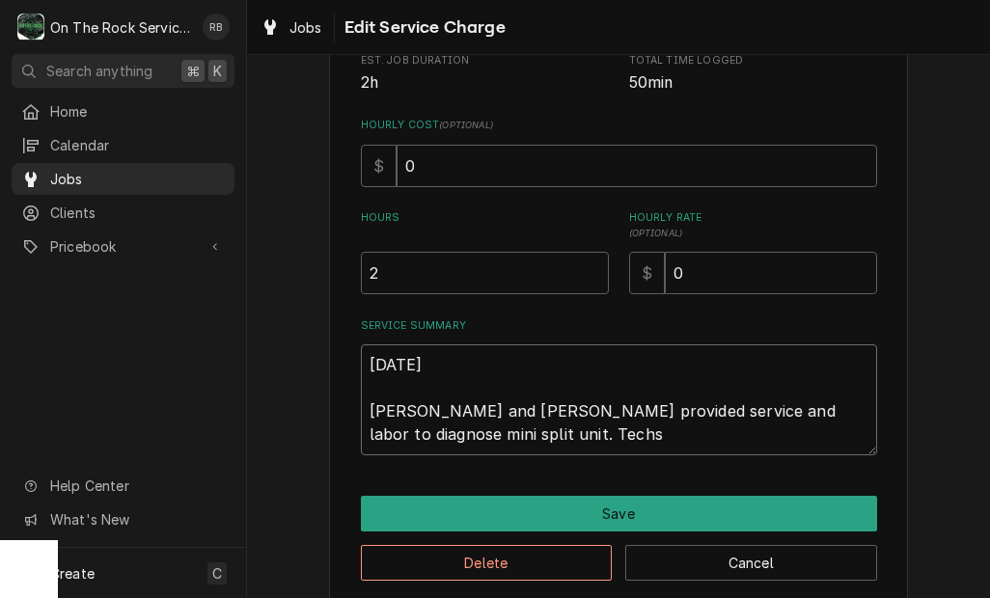
type textarea "9/24/25 Ray and Izzy provided service and labor to diagnose mini split unit. Te…"
type textarea "x"
type textarea "9/24/25 Ray and Izzy provided service and labor to diagnose mini split unit. Te…"
type textarea "x"
type textarea "9/24/25 Ray and Izzy provided service and labor to diagnose mini split unit. Te…"
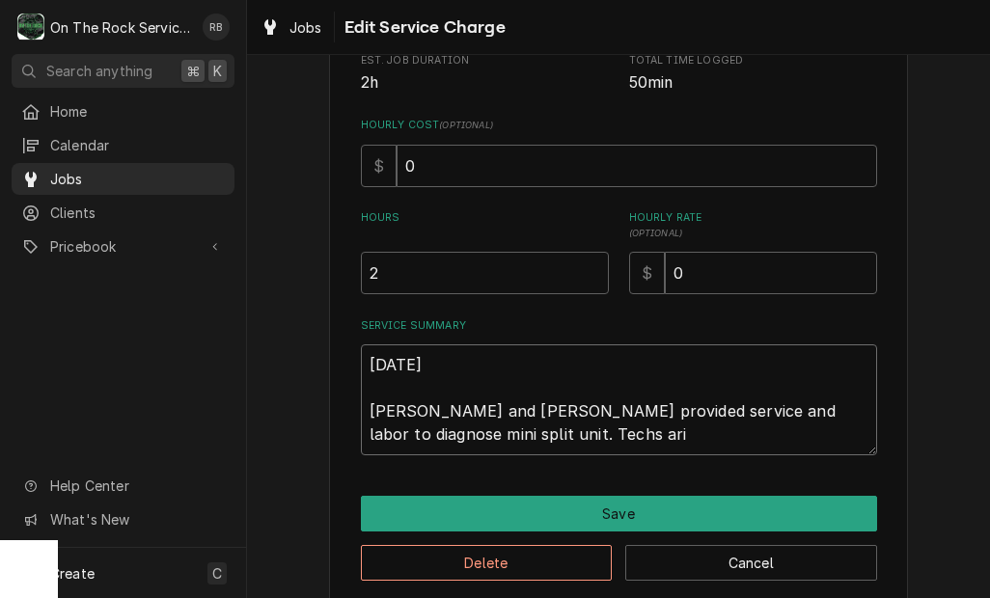
type textarea "x"
type textarea "9/24/25 Ray and Izzy provided service and labor to diagnose mini split unit. Te…"
type textarea "x"
type textarea "9/24/25 Ray and Izzy provided service and labor to diagnose mini split unit. Te…"
type textarea "x"
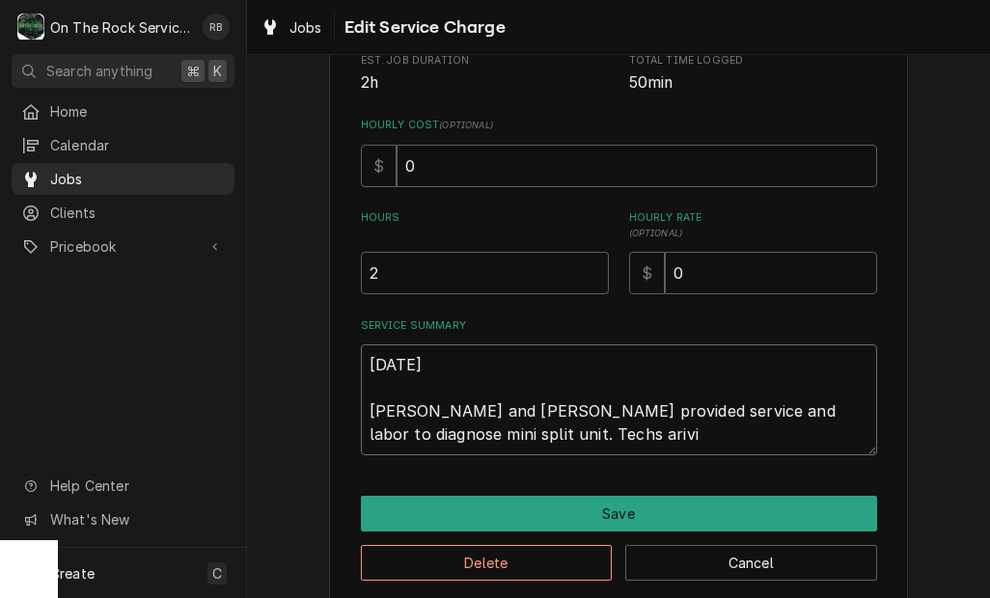
type textarea "9/24/25 Ray and Izzy provided service and labor to diagnose mini split unit. Te…"
type textarea "x"
type textarea "9/24/25 Ray and Izzy provided service and labor to diagnose mini split unit. Te…"
type textarea "x"
type textarea "9/24/25 Ray and Izzy provided service and labor to diagnose mini split unit. Te…"
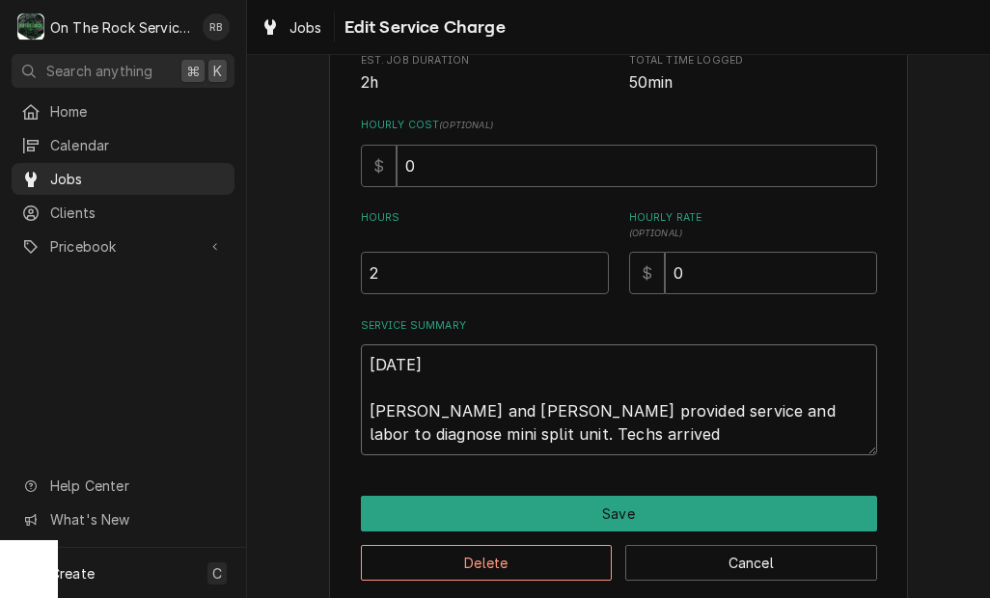
type textarea "x"
type textarea "9/24/25 Ray and Izzy provided service and labor to diagnose mini split unit. Te…"
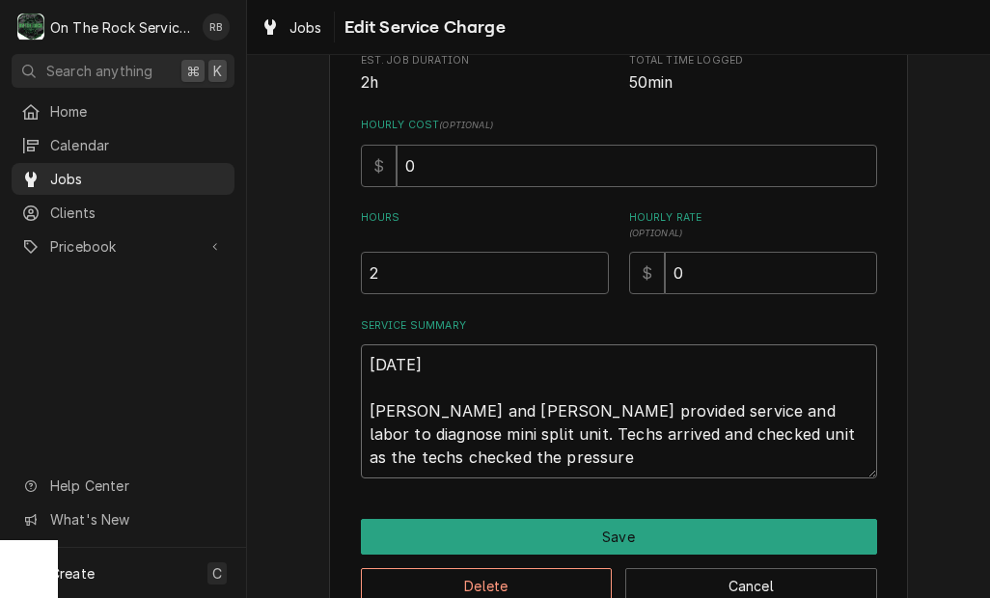
click at [691, 425] on textarea "9/24/25 Ray and Izzy provided service and labor to diagnose mini split unit. Te…" at bounding box center [619, 412] width 516 height 134
click at [520, 463] on textarea "9/24/25 Ray and Izzy provided service and labor to diagnose mini split unit. Te…" at bounding box center [619, 412] width 516 height 134
click at [805, 450] on textarea "9/24/25 Ray and Izzy provided service and labor to diagnose mini split unit. Te…" at bounding box center [619, 412] width 516 height 134
click at [805, 449] on textarea "9/24/25 Ray and Izzy provided service and labor to diagnose mini split unit. Te…" at bounding box center [619, 412] width 516 height 134
click at [810, 439] on textarea "9/24/25 Ray and Izzy provided service and labor to diagnose mini split unit. Te…" at bounding box center [619, 412] width 516 height 134
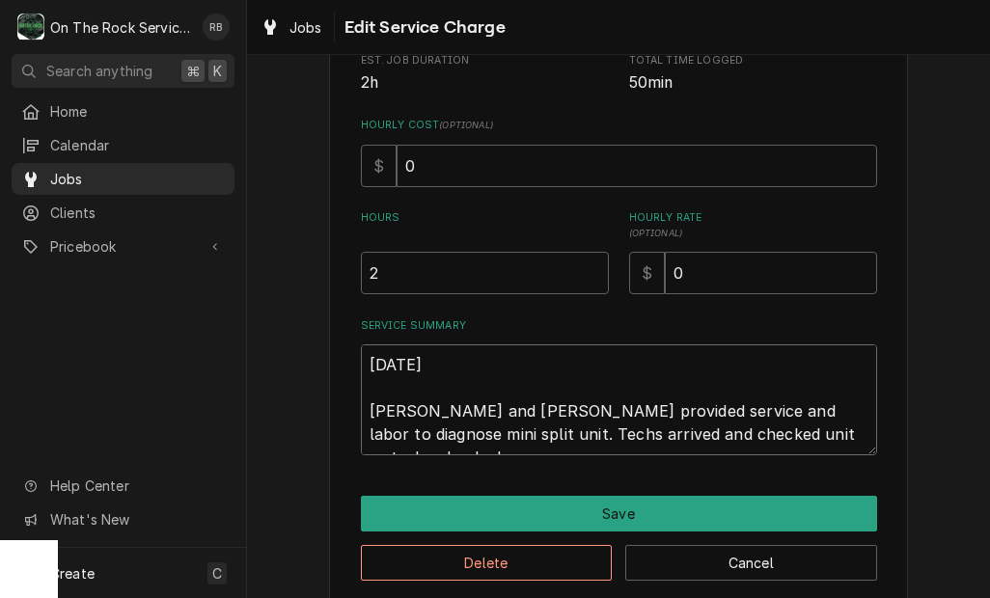
click at [848, 446] on textarea "9/24/25 Ray and Izzy provided service and labor to diagnose mini split unit. Te…" at bounding box center [619, 400] width 516 height 111
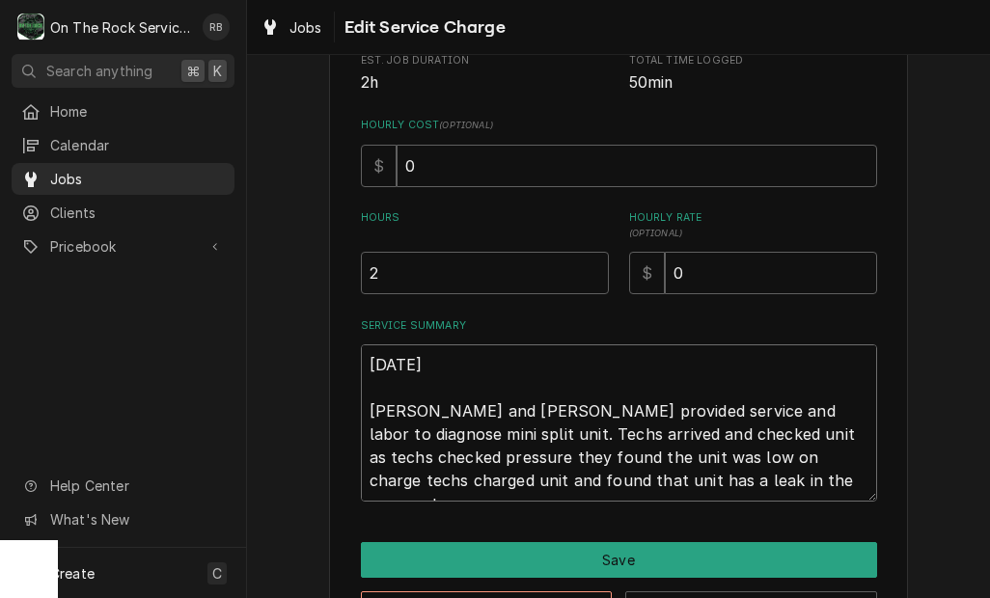
click at [611, 488] on textarea "9/24/25 Ray and Izzy provided service and labor to diagnose mini split unit. Te…" at bounding box center [619, 423] width 516 height 157
click at [850, 472] on textarea "9/24/25 Ray and Izzy provided service and labor to diagnose mini split unit. Te…" at bounding box center [619, 423] width 516 height 157
click at [781, 479] on textarea "9/24/25 Ray and Izzy provided service and labor to diagnose mini split unit. Te…" at bounding box center [619, 423] width 516 height 157
click at [603, 472] on textarea "9/24/25 Ray and Izzy provided service and labor to diagnose mini split unit. Te…" at bounding box center [619, 423] width 516 height 157
click at [848, 477] on textarea "9/24/25 Ray and Izzy provided service and labor to diagnose mini split unit. Te…" at bounding box center [619, 423] width 516 height 157
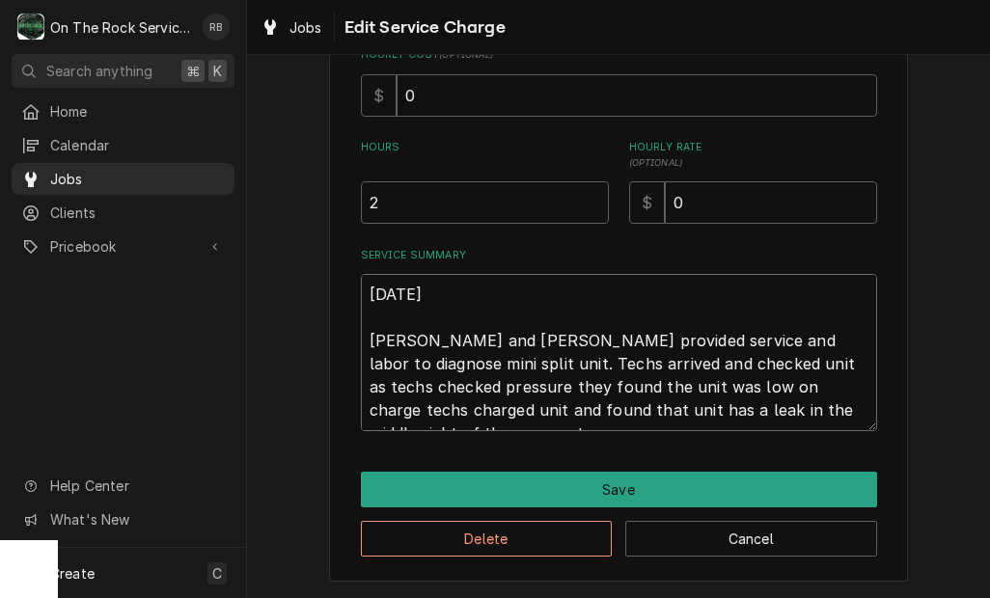
scroll to position [453, 0]
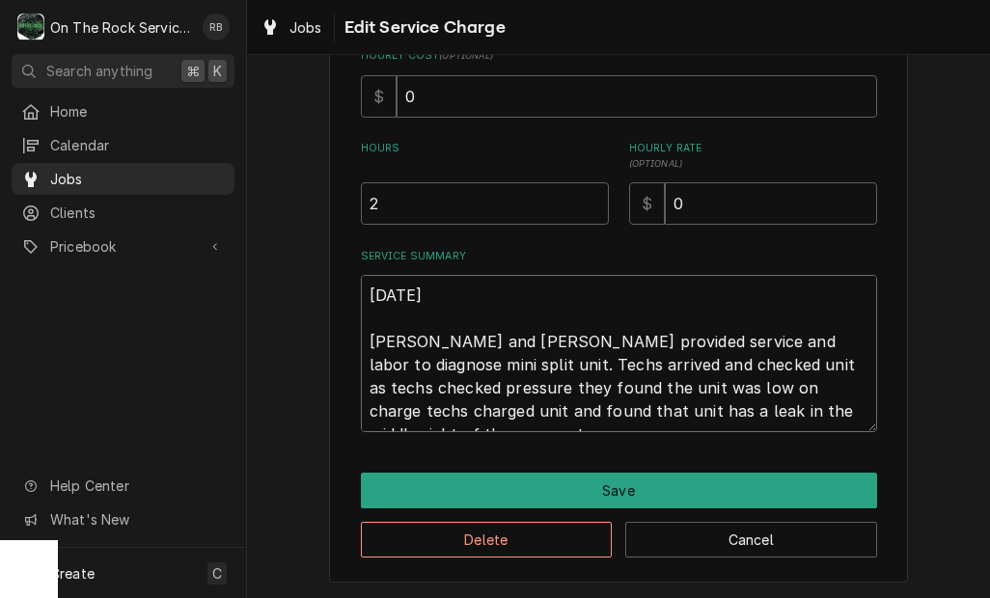
click at [794, 383] on textarea "9/24/25 Ray and Izzy provided service and labor to diagnose mini split unit. Te…" at bounding box center [619, 353] width 516 height 157
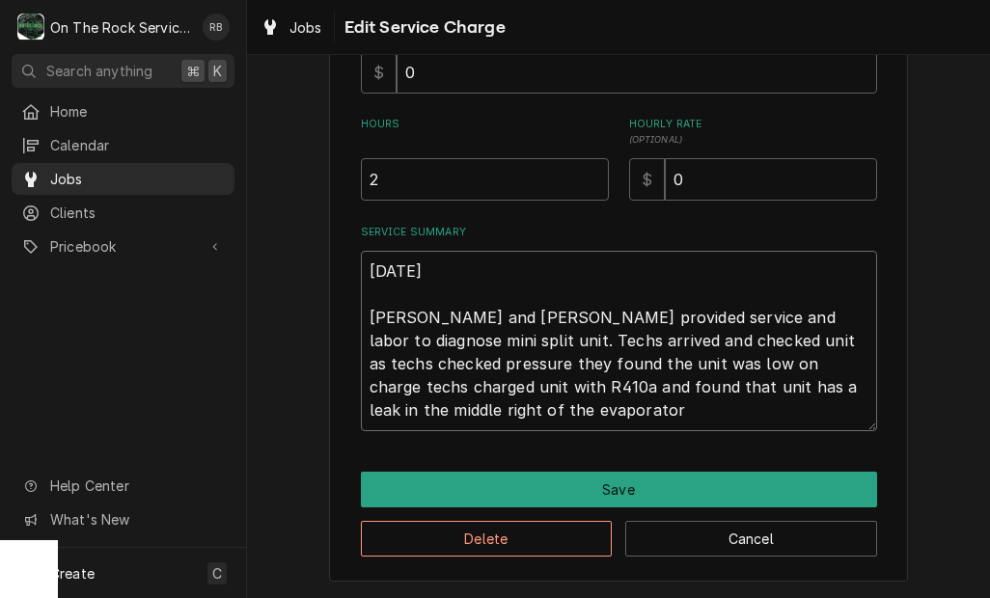
scroll to position [476, 0]
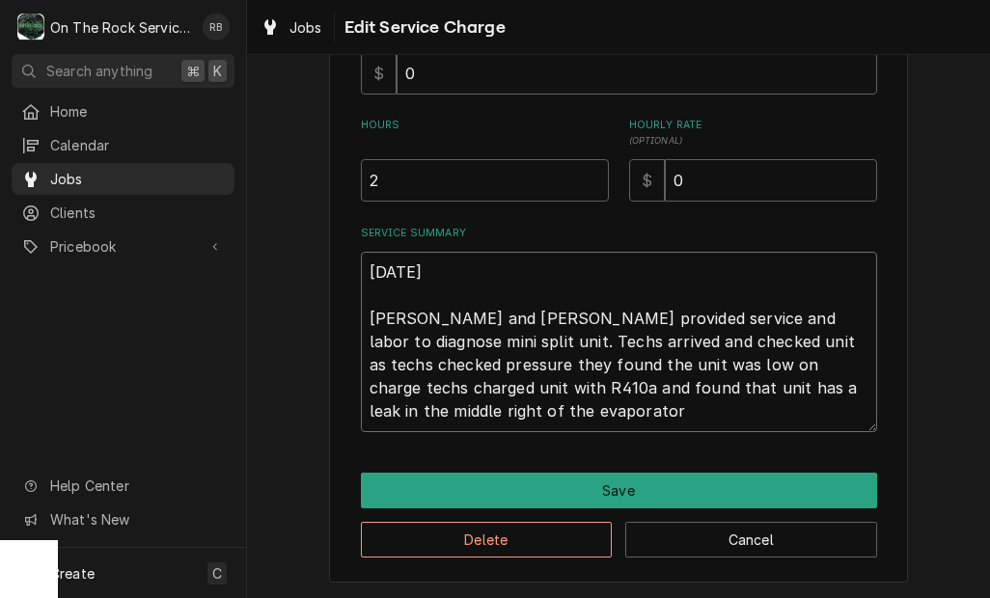
click at [480, 405] on textarea "9/24/25 Ray and Izzy provided service and labor to diagnose mini split unit. Te…" at bounding box center [619, 342] width 516 height 180
click at [569, 393] on textarea "9/24/25 Ray and Izzy provided service and labor to diagnose mini split unit. Te…" at bounding box center [619, 342] width 516 height 180
click at [582, 425] on textarea "9/24/25 Ray and Izzy provided service and labor to diagnose mini split unit. Te…" at bounding box center [619, 342] width 516 height 180
click at [554, 407] on textarea "9/24/25 Ray and Izzy provided service and labor to diagnose mini split unit. Te…" at bounding box center [619, 342] width 516 height 180
click at [787, 410] on textarea "9/24/25 Ray and Izzy provided service and labor to diagnose mini split unit. Te…" at bounding box center [619, 342] width 516 height 180
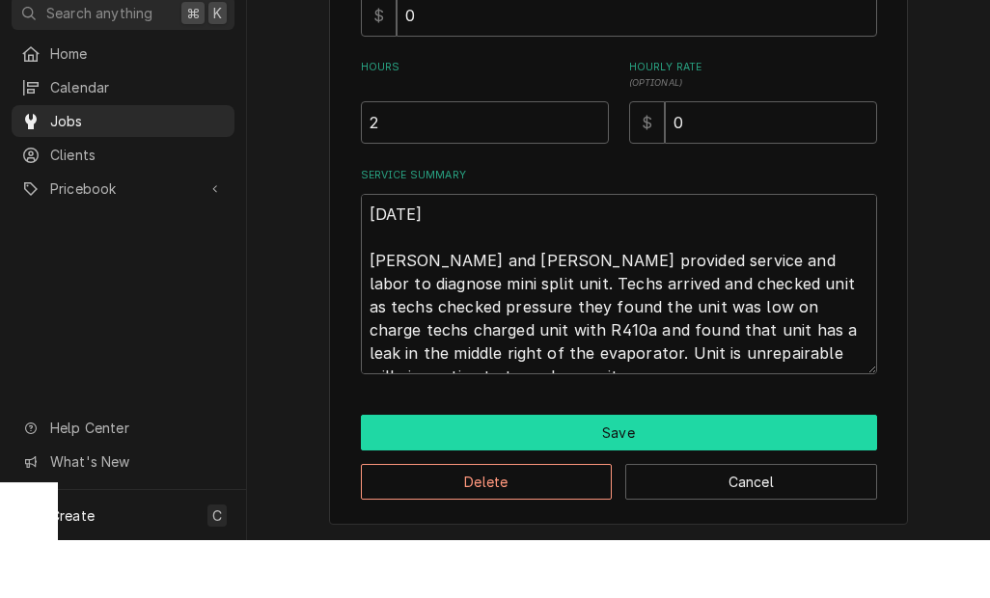
click at [793, 473] on button "Save" at bounding box center [619, 491] width 516 height 36
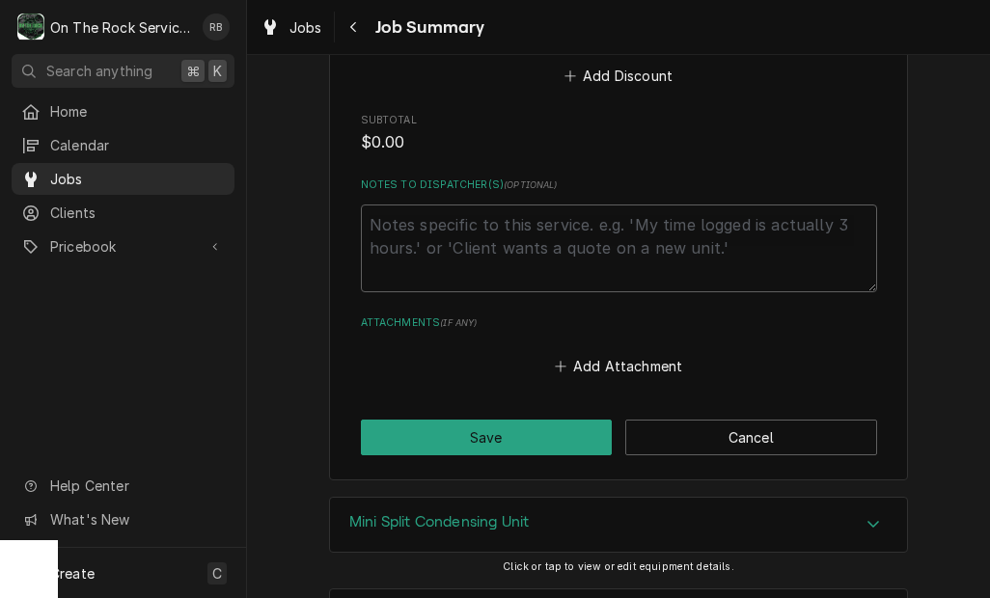
scroll to position [1217, 0]
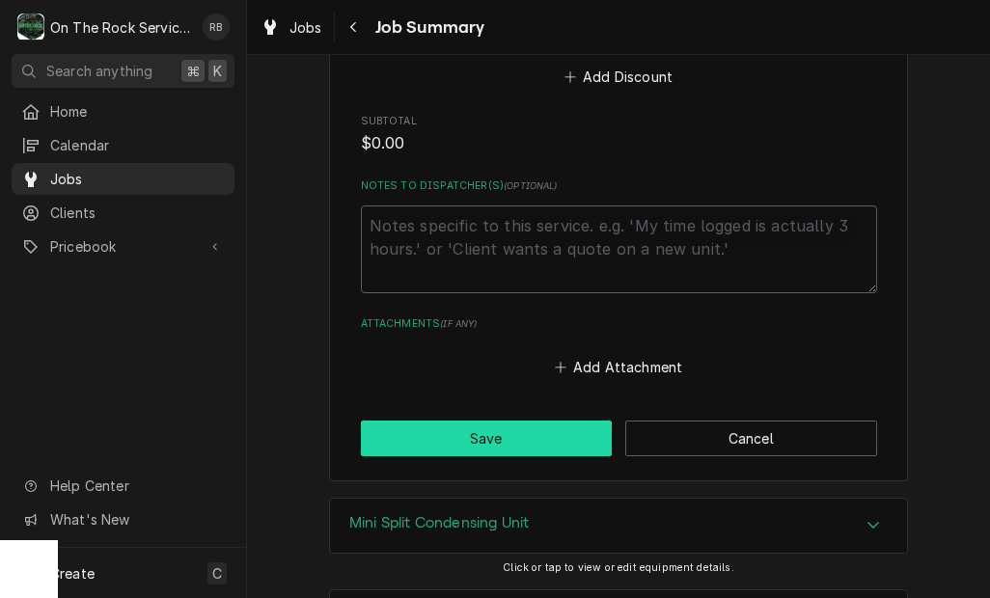
click at [537, 421] on button "Save" at bounding box center [487, 439] width 252 height 36
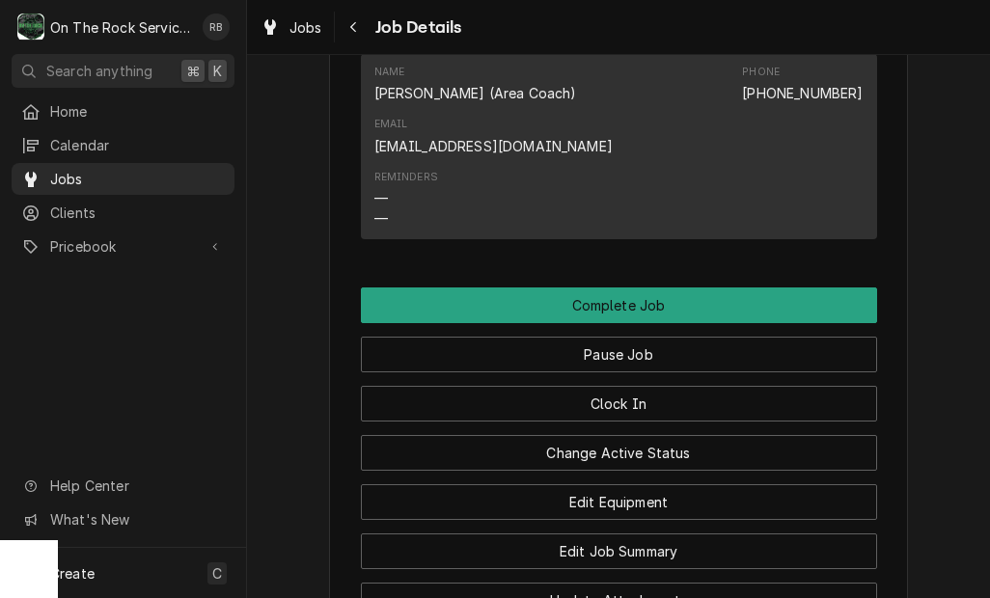
scroll to position [2189, 0]
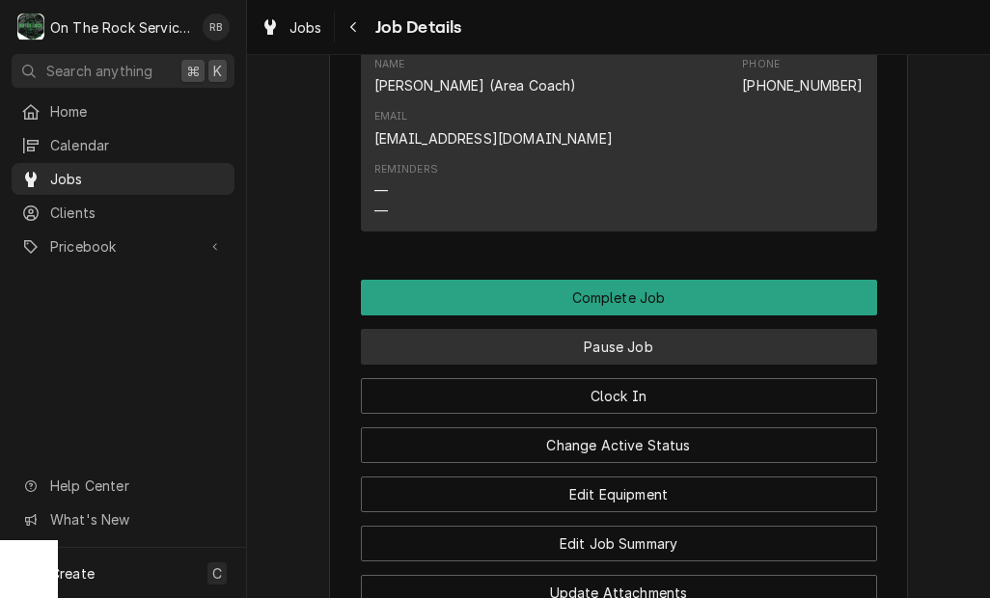
click at [831, 329] on button "Pause Job" at bounding box center [619, 347] width 516 height 36
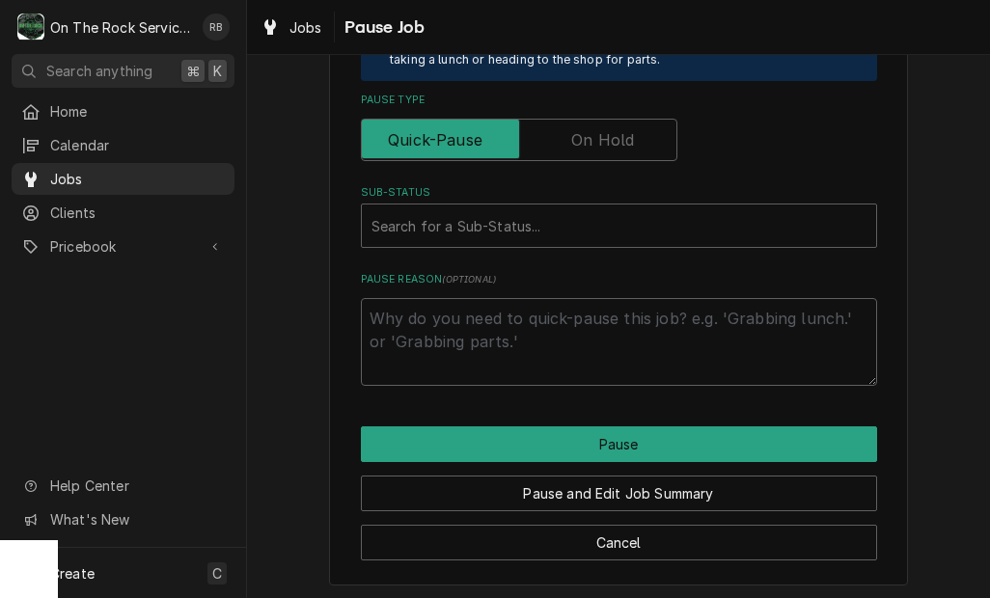
scroll to position [478, 0]
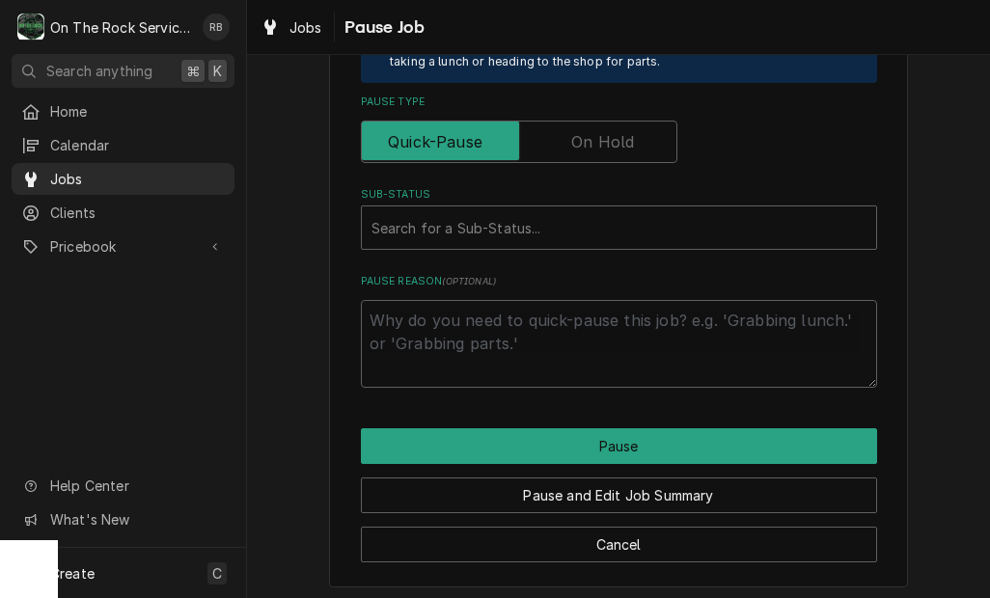
click at [617, 121] on input "Pause Type" at bounding box center [519, 142] width 299 height 42
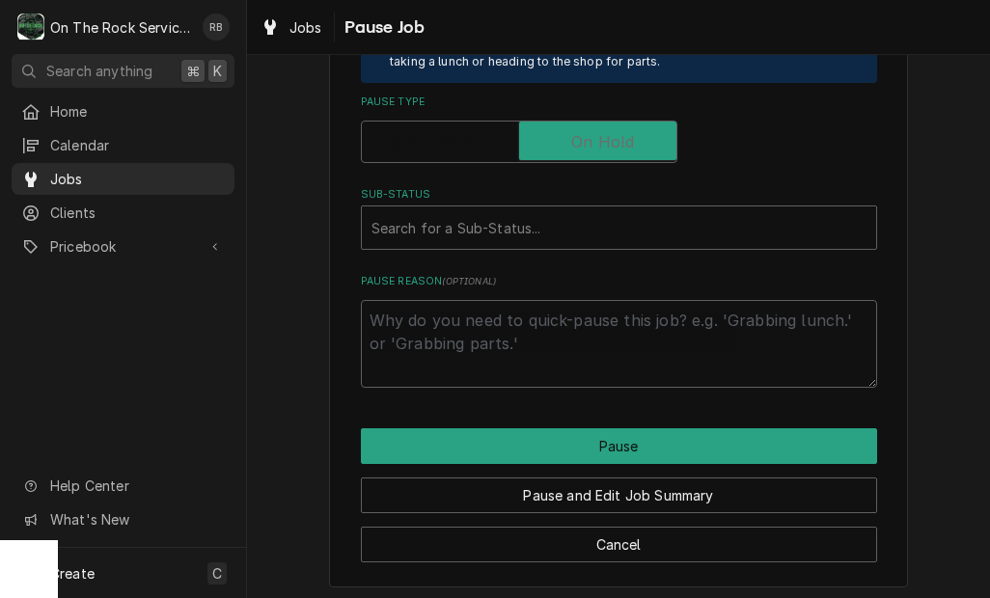
checkbox input "true"
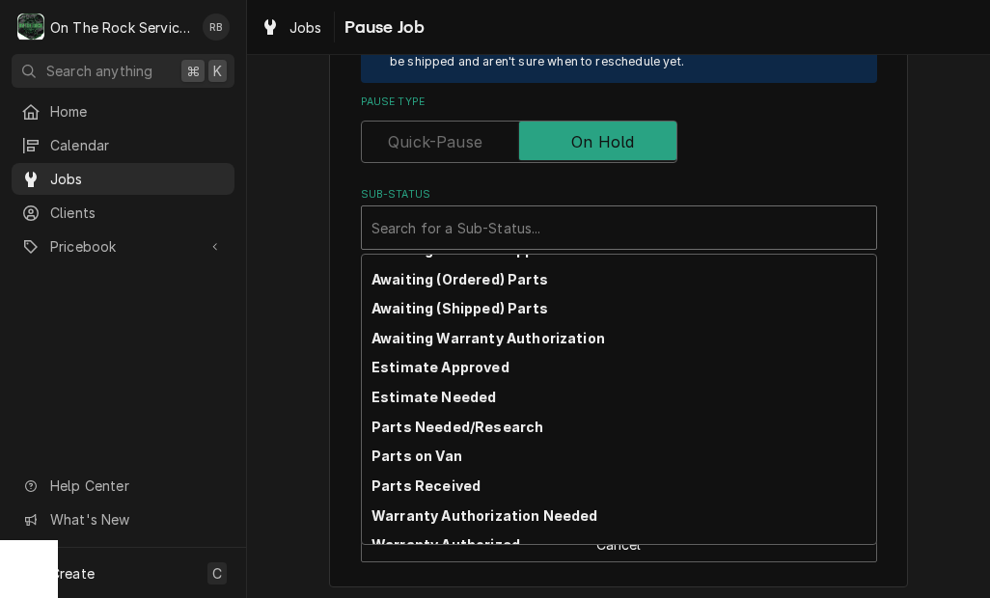
scroll to position [82, 0]
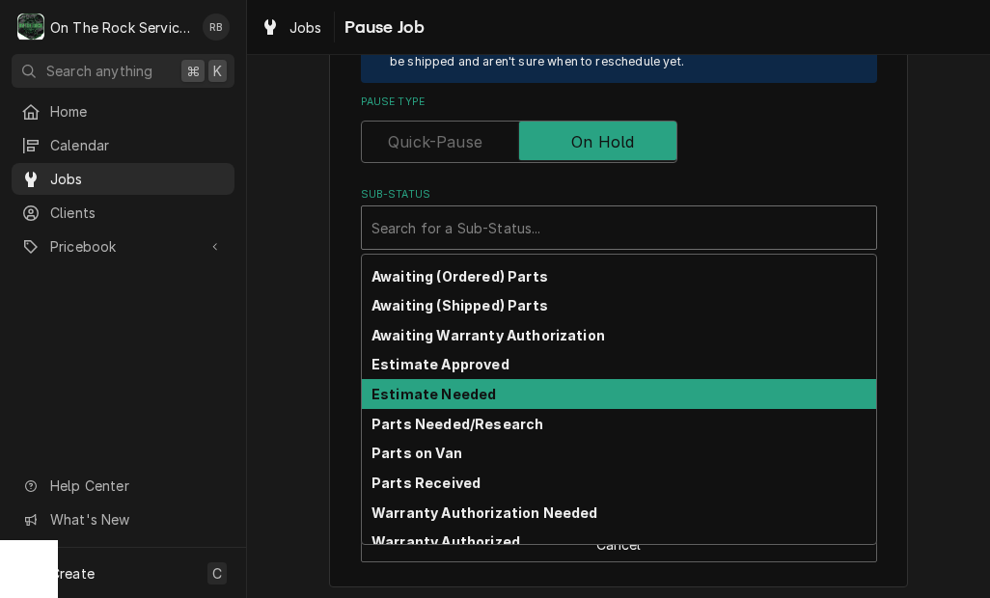
click at [477, 396] on div "Estimate Needed" at bounding box center [619, 394] width 514 height 30
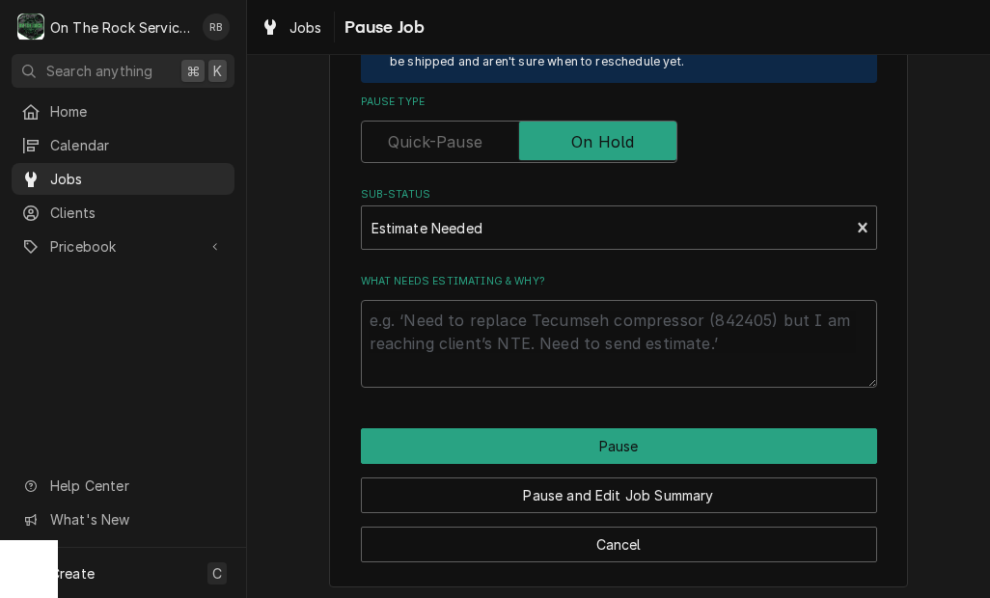
scroll to position [455, 0]
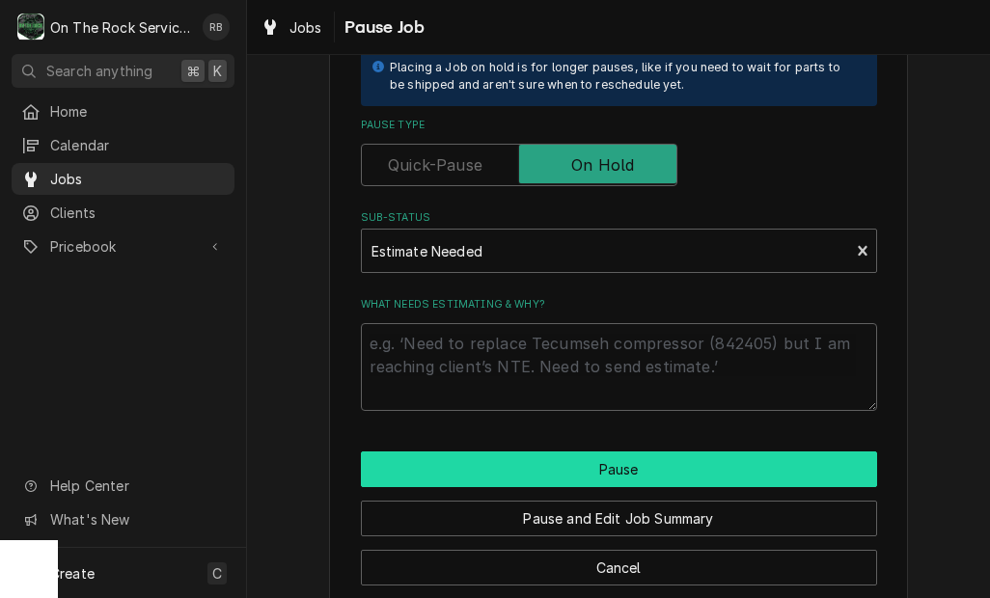
click at [672, 462] on button "Pause" at bounding box center [619, 470] width 516 height 36
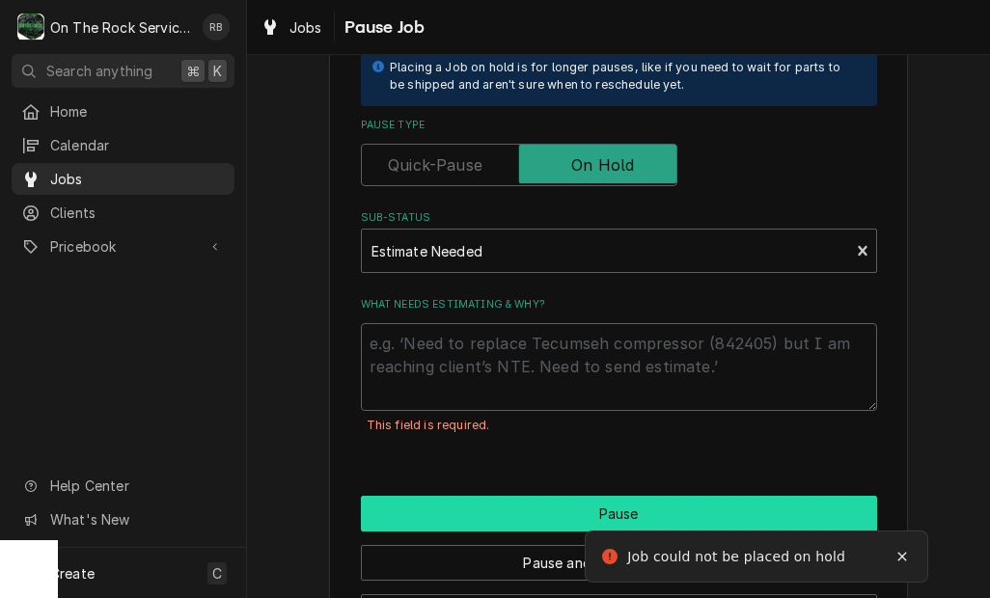
scroll to position [478, 0]
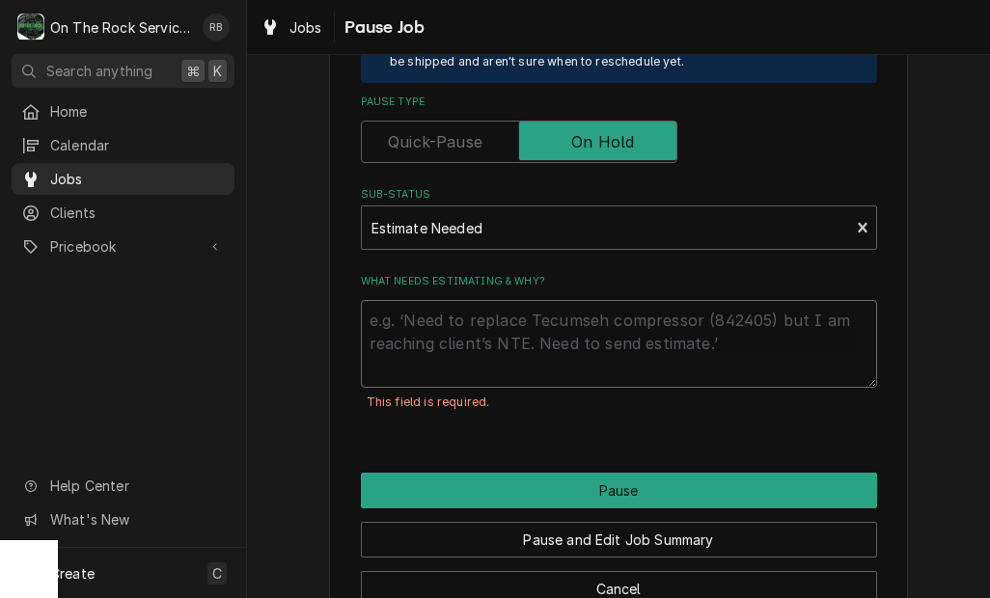
click at [745, 351] on textarea "What needs estimating & why?" at bounding box center [619, 344] width 516 height 88
type textarea "x"
type textarea "A"
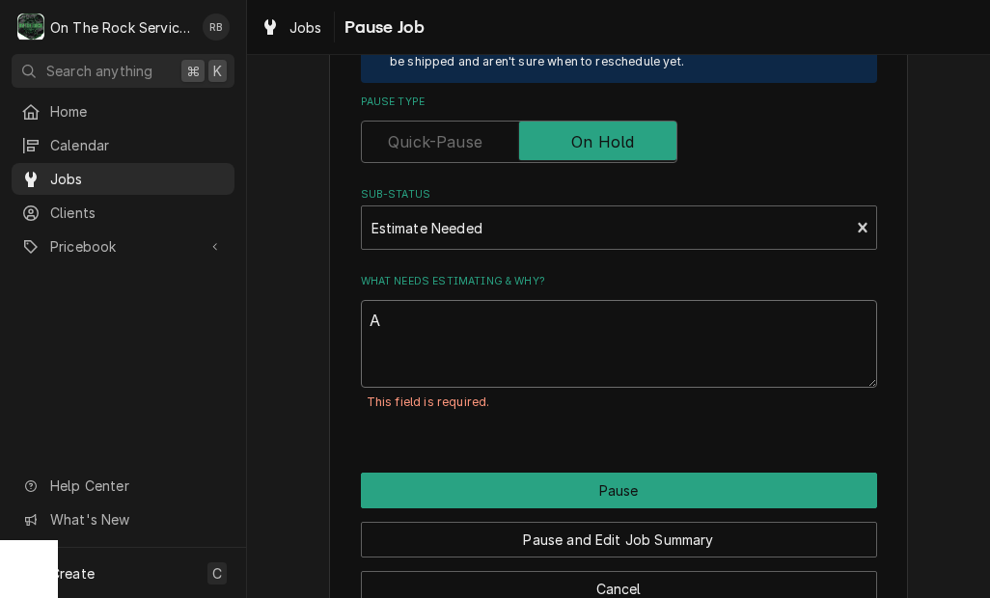
type textarea "x"
type textarea "Aw"
type textarea "x"
type textarea "Awa"
type textarea "x"
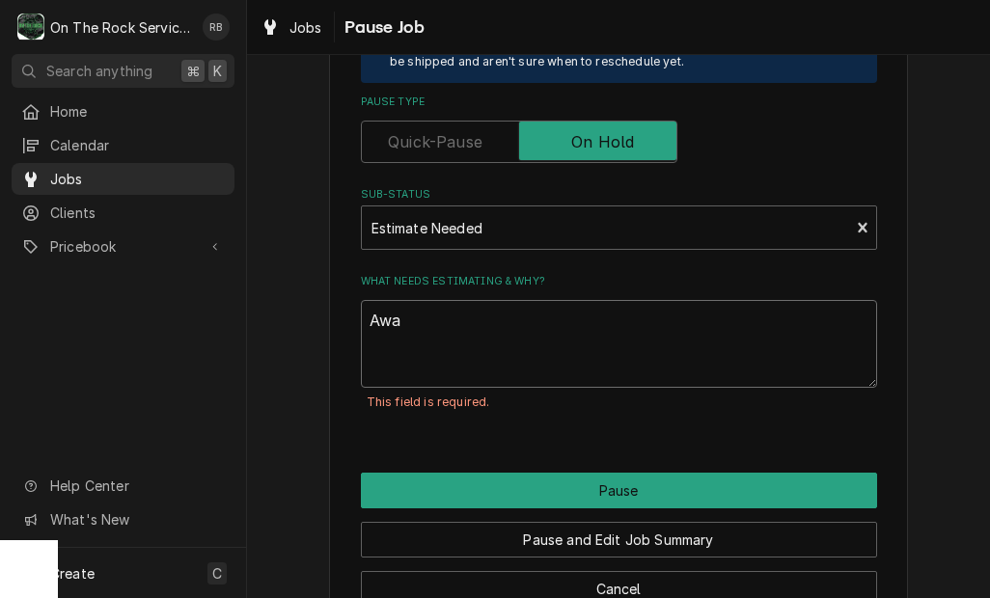
type textarea "Awai"
type textarea "x"
type textarea "Await"
type textarea "x"
type textarea "Awaiti"
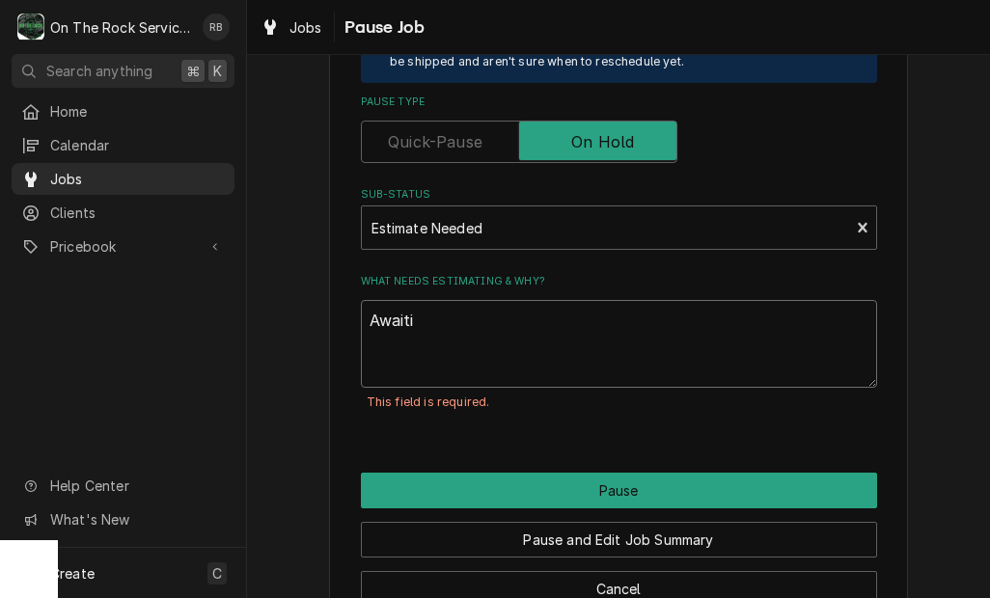
type textarea "x"
type textarea "Awaitin"
type textarea "x"
type textarea "Awaiting"
type textarea "x"
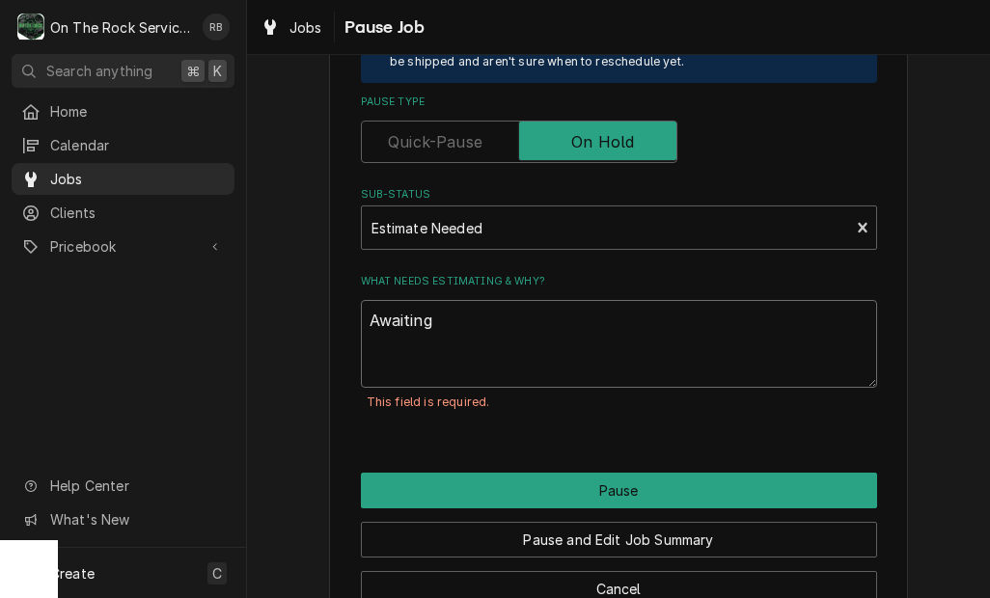
type textarea "Awaiting"
type textarea "x"
type textarea "Awaiting e"
type textarea "x"
type textarea "Awaiting es"
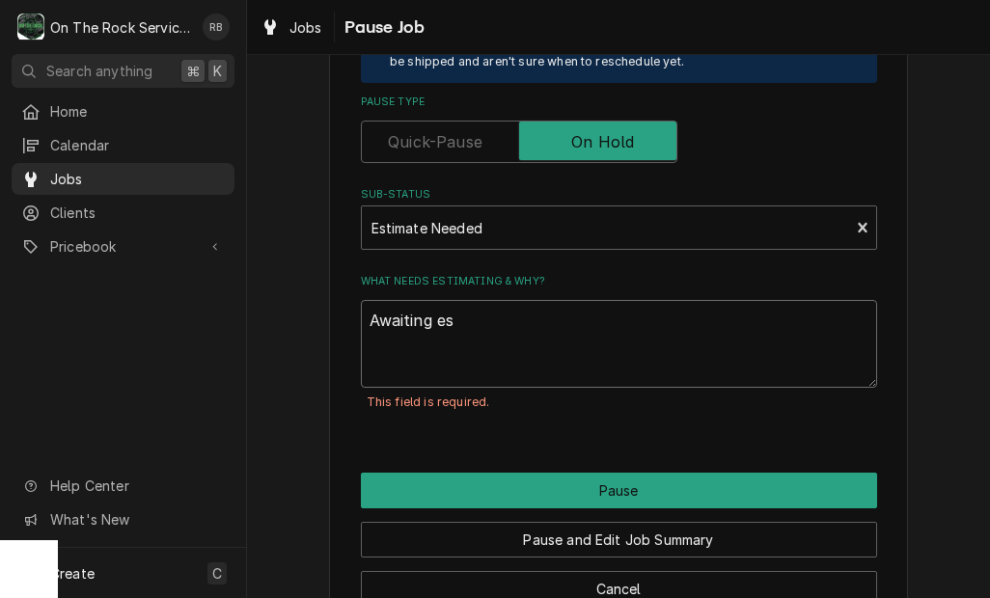
type textarea "x"
type textarea "Awaiting est"
type textarea "x"
type textarea "Awaiting esti"
type textarea "x"
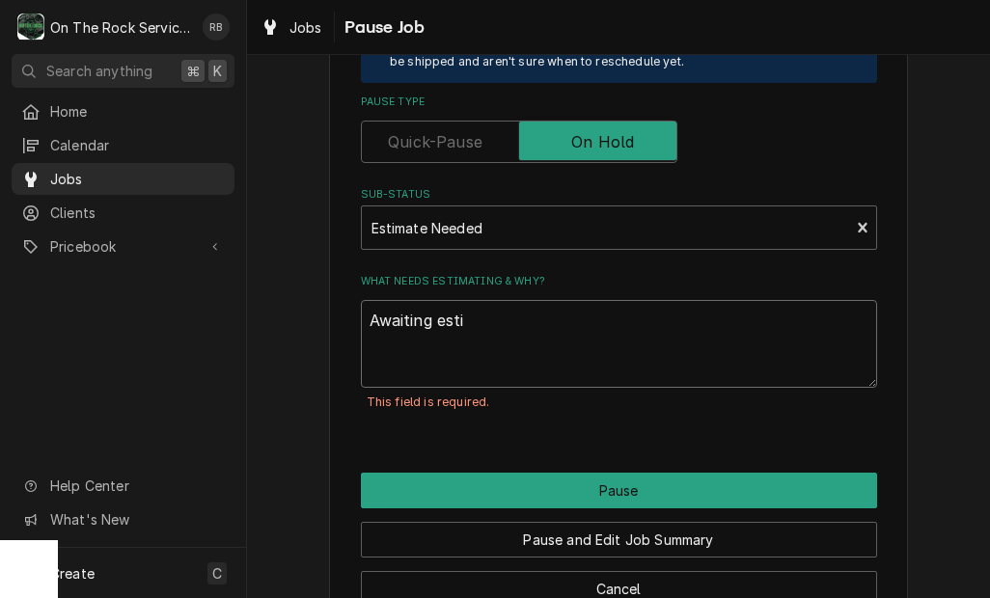
type textarea "Awaiting estim"
type textarea "x"
type textarea "Awaiting estima"
type textarea "x"
type textarea "Awaiting estimat"
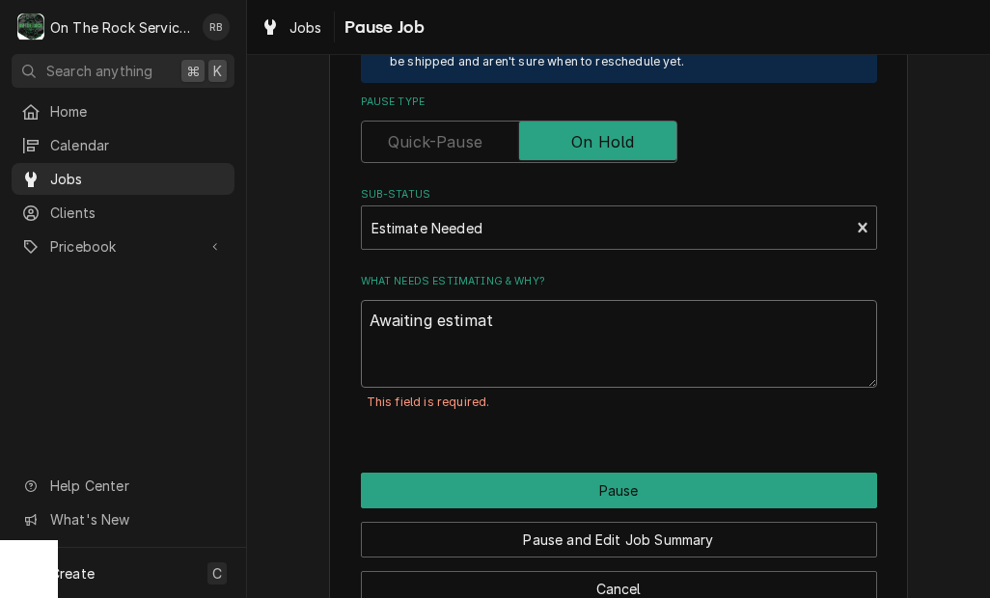
type textarea "x"
type textarea "Awaiting estimate"
type textarea "x"
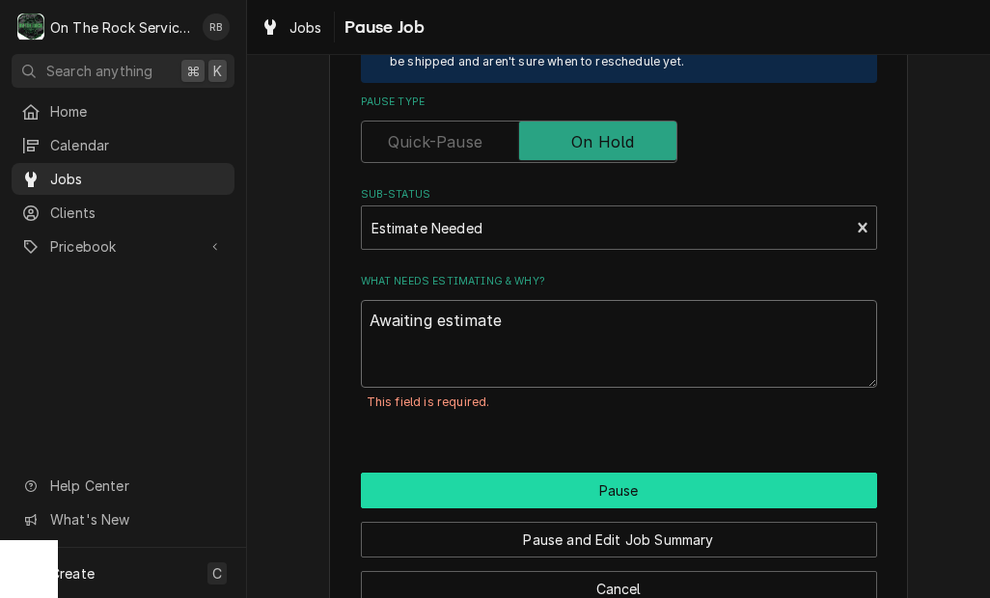
type textarea "Awaiting estimate"
click at [732, 473] on button "Pause" at bounding box center [619, 491] width 516 height 36
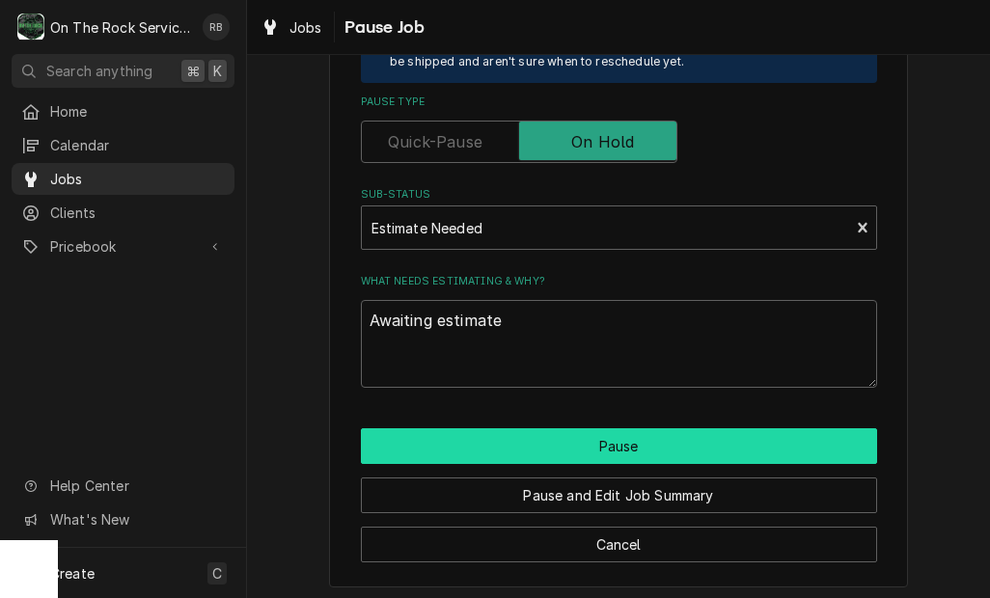
type textarea "x"
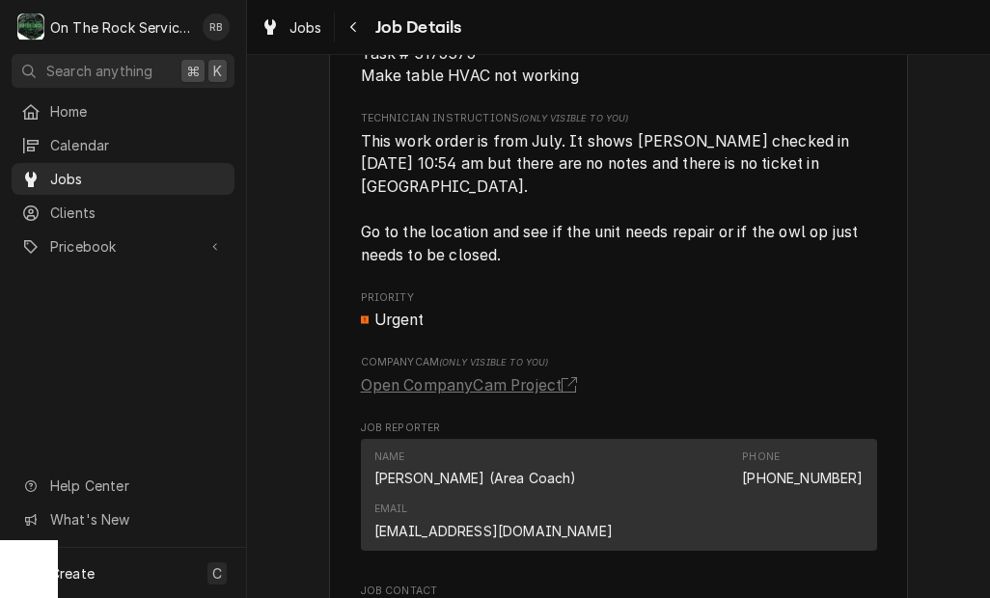
scroll to position [1427, 0]
